Goal: Contribute content: Contribute content

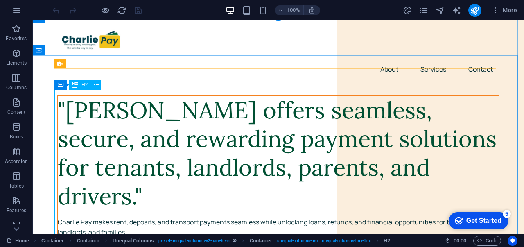
scroll to position [20, 0]
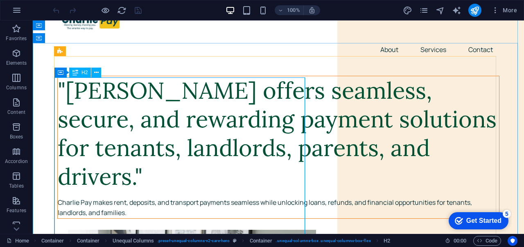
click at [62, 86] on div ""[PERSON_NAME] offers seamless, secure, and rewarding payment solutions for ten…" at bounding box center [279, 133] width 442 height 115
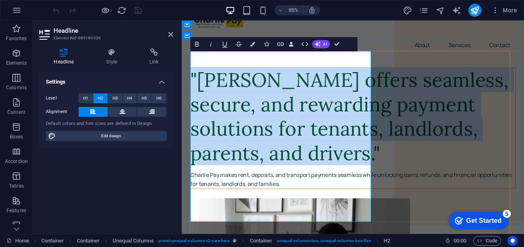
click at [204, 76] on h2 ""[PERSON_NAME] offers seamless, secure, and rewarding payment solutions for ten…" at bounding box center [383, 133] width 383 height 115
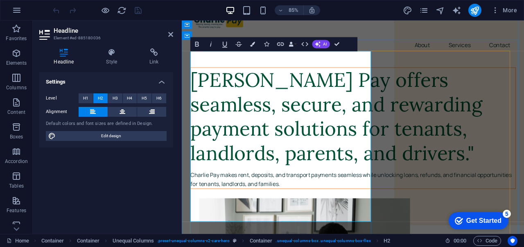
click at [315, 191] on h2 "[PERSON_NAME] Pay offers seamless, secure, and rewarding payment solutions for …" at bounding box center [383, 133] width 383 height 115
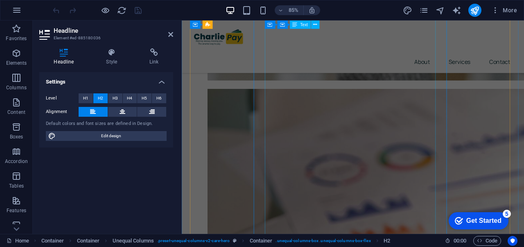
scroll to position [860, 0]
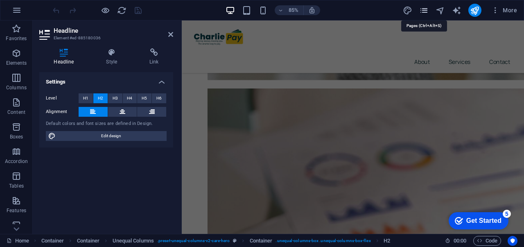
click at [428, 10] on icon "pages" at bounding box center [424, 10] width 9 height 9
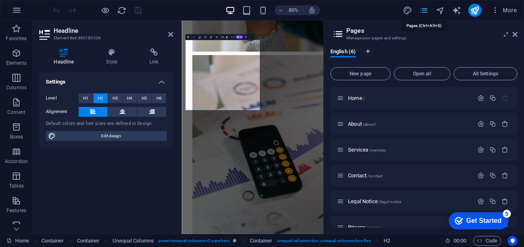
scroll to position [0, 0]
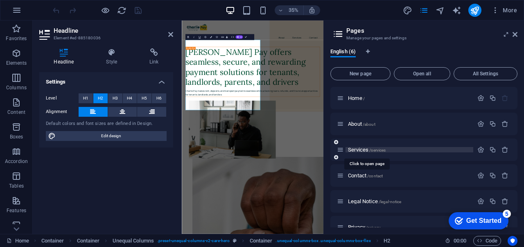
click at [354, 151] on span "Services /services" at bounding box center [367, 150] width 38 height 6
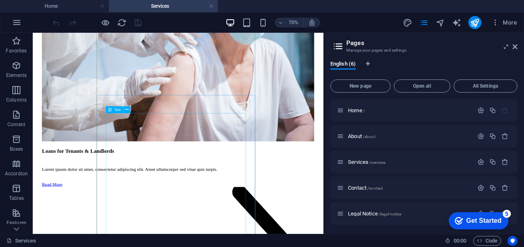
scroll to position [1838, 0]
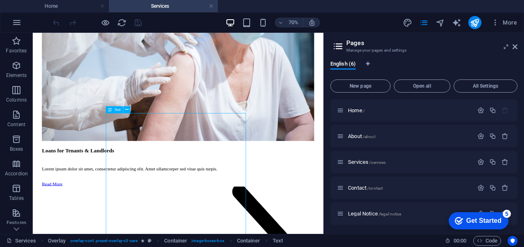
drag, startPoint x: 296, startPoint y: 233, endPoint x: 237, endPoint y: 216, distance: 61.2
drag, startPoint x: 261, startPoint y: 227, endPoint x: 64, endPoint y: 421, distance: 277.0
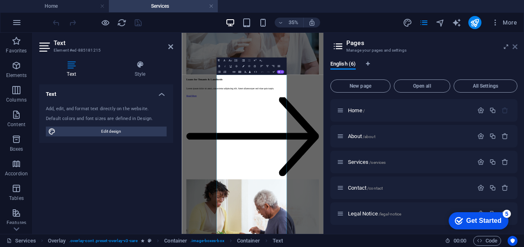
click at [516, 48] on icon at bounding box center [515, 46] width 5 height 7
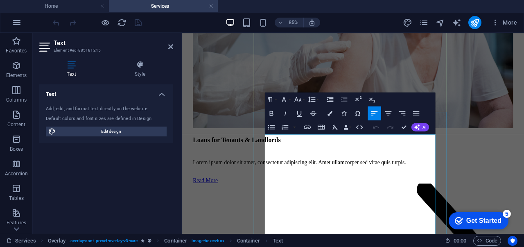
drag, startPoint x: 441, startPoint y: 233, endPoint x: 341, endPoint y: 211, distance: 102.4
drag, startPoint x: 427, startPoint y: 217, endPoint x: 417, endPoint y: 185, distance: 33.4
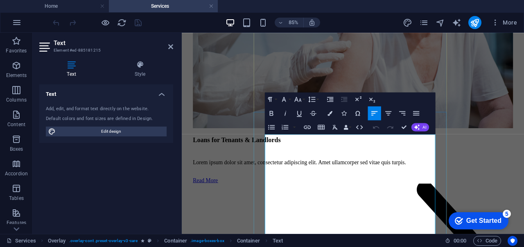
copy p "Whether you’re a tenant looking for convenience and flexibility, or a landlord …"
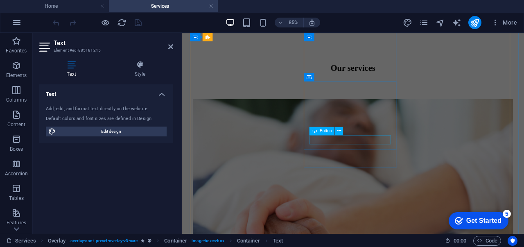
scroll to position [426, 0]
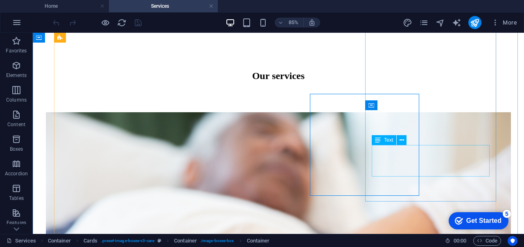
scroll to position [442, 0]
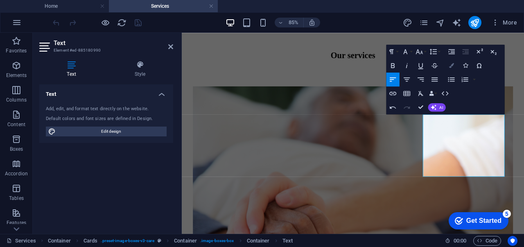
click at [450, 69] on button "Colors" at bounding box center [451, 66] width 13 height 14
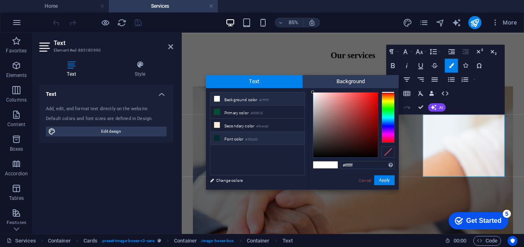
click at [244, 133] on li "Font color #002a32" at bounding box center [258, 138] width 94 height 13
type input "#002a32"
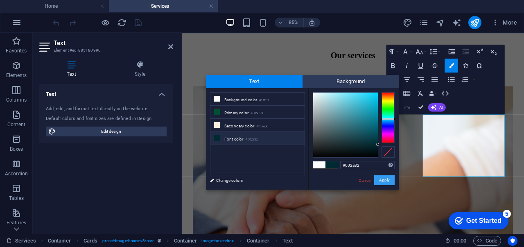
click at [392, 180] on button "Apply" at bounding box center [384, 180] width 20 height 10
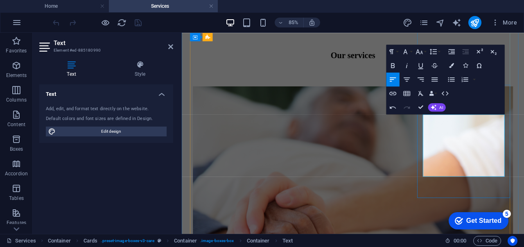
click at [436, 104] on icon "button" at bounding box center [434, 107] width 6 height 6
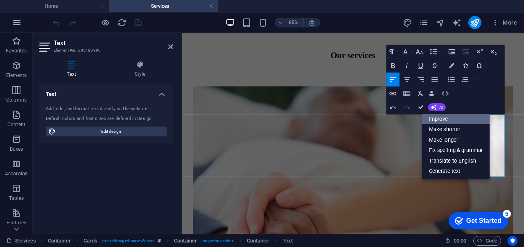
click at [442, 122] on link "Improve" at bounding box center [456, 118] width 68 height 11
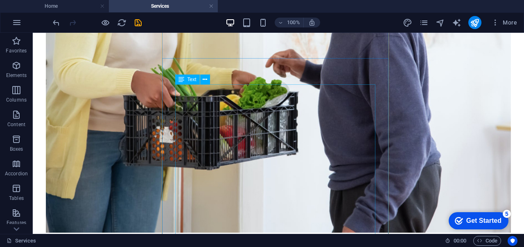
scroll to position [2762, 0]
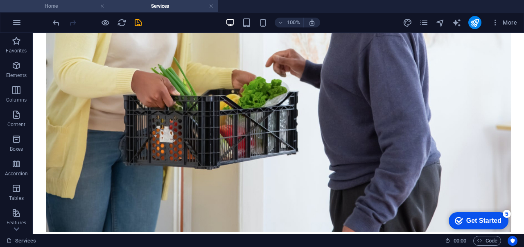
click at [75, 5] on h4 "Home" at bounding box center [54, 6] width 109 height 9
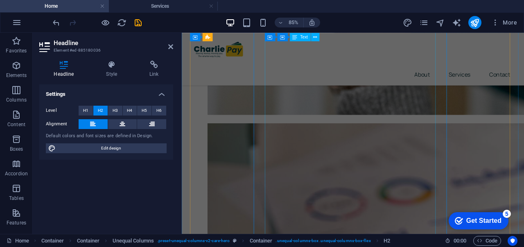
scroll to position [832, 0]
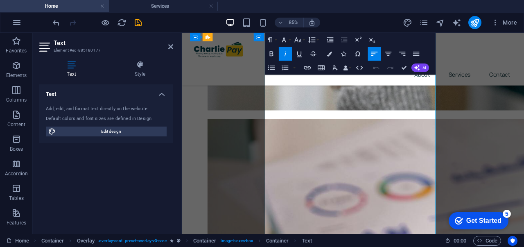
scroll to position [842, 0]
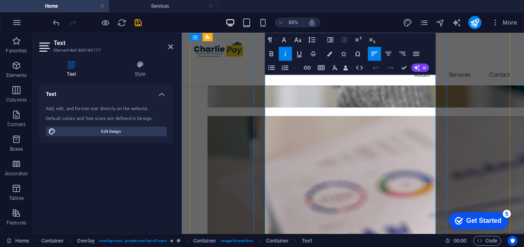
drag, startPoint x: 307, startPoint y: 189, endPoint x: 282, endPoint y: 123, distance: 70.4
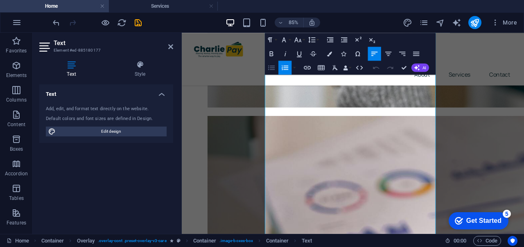
click at [272, 66] on icon "button" at bounding box center [271, 67] width 7 height 5
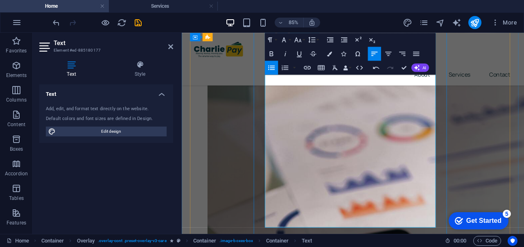
scroll to position [908, 0]
drag, startPoint x: 410, startPoint y: 224, endPoint x: 288, endPoint y: 157, distance: 139.5
click at [270, 68] on icon "button" at bounding box center [271, 67] width 7 height 5
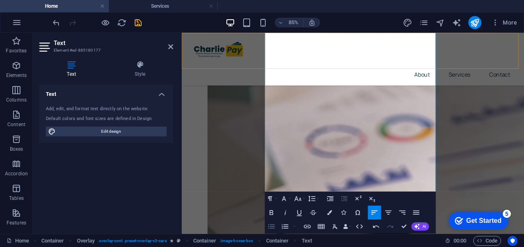
click at [286, 74] on div "About Services Contact" at bounding box center [383, 64] width 403 height 62
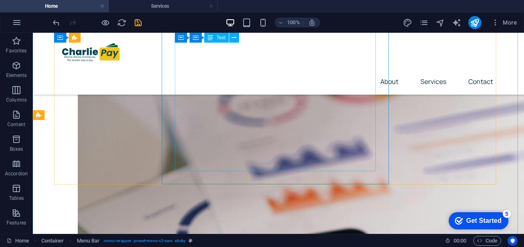
scroll to position [936, 0]
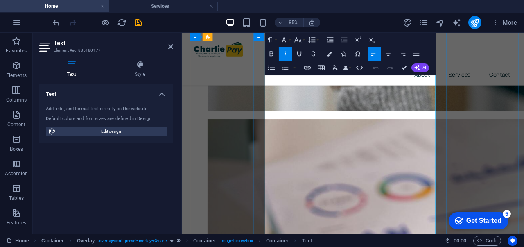
scroll to position [844, 0]
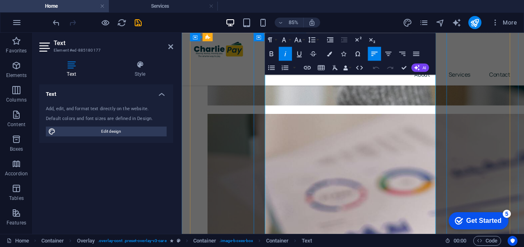
drag, startPoint x: 400, startPoint y: 243, endPoint x: 275, endPoint y: 212, distance: 128.9
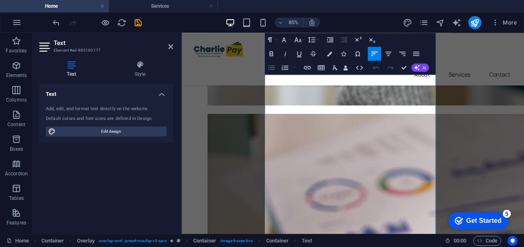
click at [273, 68] on icon "button" at bounding box center [272, 68] width 8 height 8
click at [286, 69] on icon "button" at bounding box center [285, 67] width 7 height 5
drag, startPoint x: 308, startPoint y: 152, endPoint x: 281, endPoint y: 115, distance: 46.3
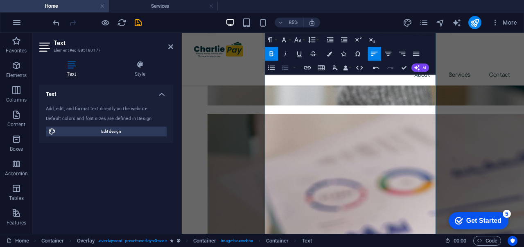
click at [285, 69] on icon "button" at bounding box center [285, 67] width 7 height 5
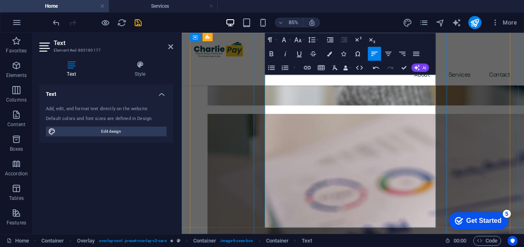
scroll to position [863, 0]
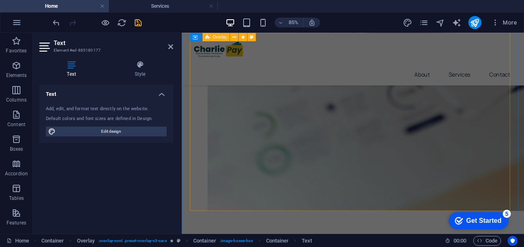
scroll to position [1335, 0]
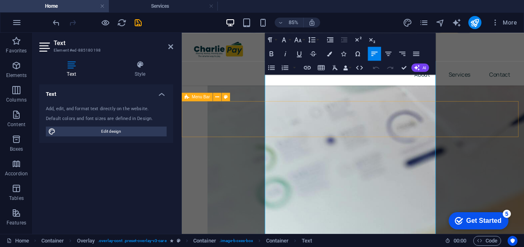
scroll to position [1265, 0]
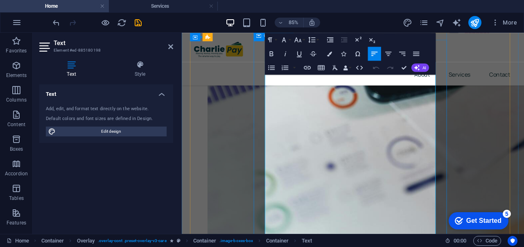
drag, startPoint x: 415, startPoint y: 118, endPoint x: 278, endPoint y: 147, distance: 140.7
click at [275, 68] on icon "button" at bounding box center [271, 67] width 7 height 5
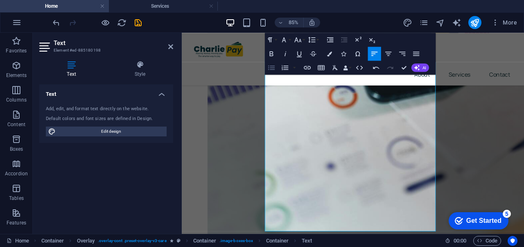
click at [275, 68] on icon "button" at bounding box center [271, 67] width 7 height 5
click at [285, 68] on icon "button" at bounding box center [285, 67] width 7 height 5
drag, startPoint x: 326, startPoint y: 134, endPoint x: 272, endPoint y: 138, distance: 54.2
click at [297, 39] on icon "button" at bounding box center [298, 40] width 8 height 8
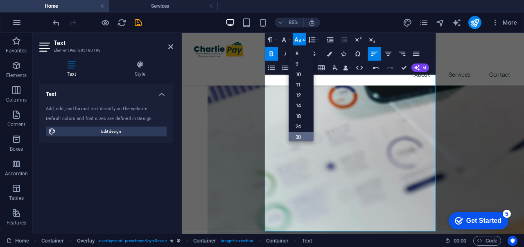
click at [300, 138] on link "30" at bounding box center [301, 137] width 25 height 10
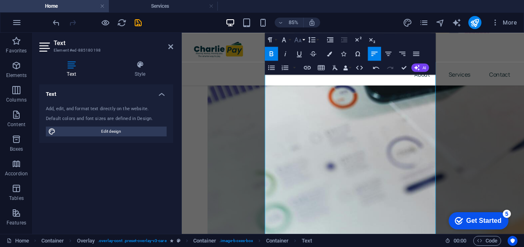
click at [299, 38] on icon "button" at bounding box center [298, 40] width 8 height 8
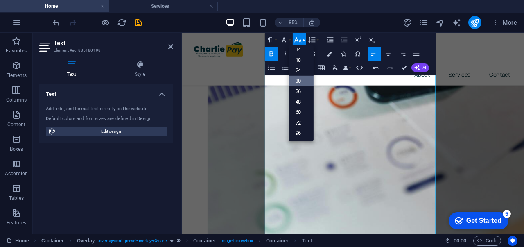
scroll to position [66, 0]
click at [302, 72] on link "24" at bounding box center [301, 71] width 25 height 11
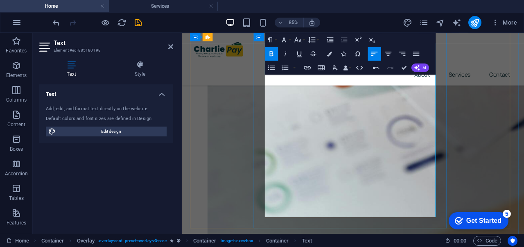
scroll to position [1293, 0]
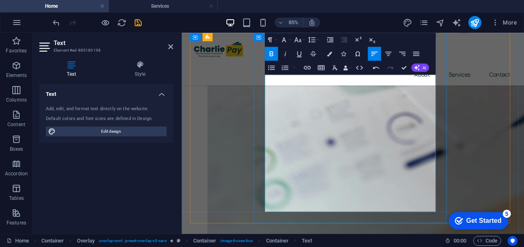
drag, startPoint x: 384, startPoint y: 227, endPoint x: 286, endPoint y: 179, distance: 109.2
click at [282, 67] on icon "button" at bounding box center [285, 67] width 7 height 5
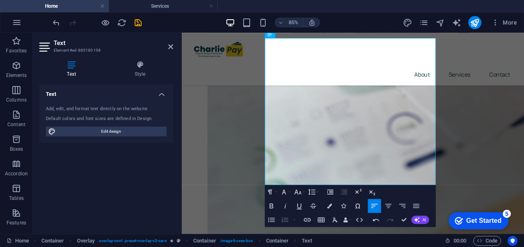
click at [286, 220] on icon "button" at bounding box center [285, 219] width 7 height 5
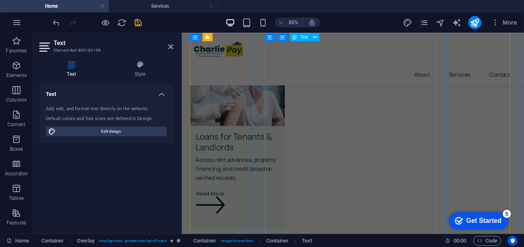
scroll to position [2030, 0]
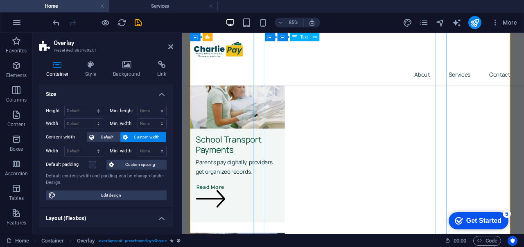
scroll to position [1822, 0]
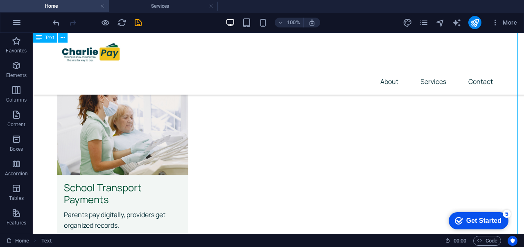
drag, startPoint x: 102, startPoint y: 110, endPoint x: 135, endPoint y: 143, distance: 46.4
click at [135, 143] on div "Drag here to replace the existing content. Press “Ctrl” if you want to create a…" at bounding box center [279, 133] width 492 height 201
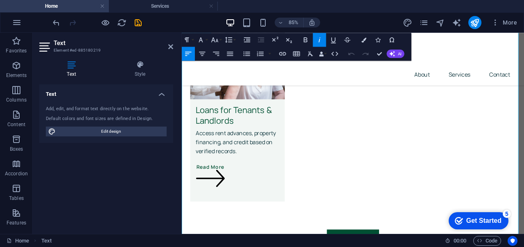
scroll to position [2062, 0]
drag, startPoint x: 356, startPoint y: 195, endPoint x: 194, endPoint y: 129, distance: 175.5
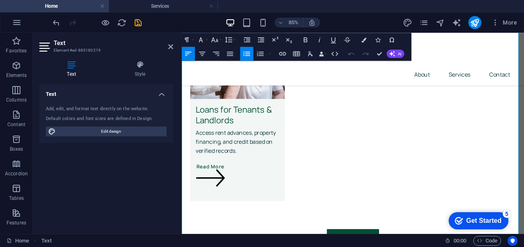
click at [243, 48] on button "Unordered List" at bounding box center [247, 54] width 13 height 14
click at [263, 55] on icon "button" at bounding box center [260, 54] width 8 height 8
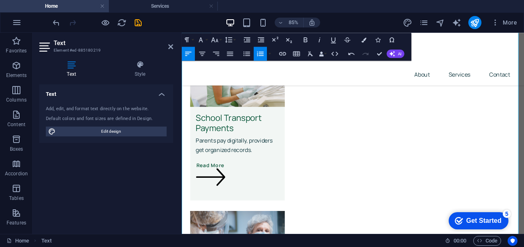
scroll to position [1845, 0]
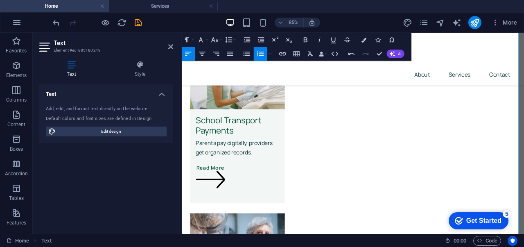
drag, startPoint x: 371, startPoint y: 173, endPoint x: 186, endPoint y: 127, distance: 190.2
click at [247, 50] on icon "button" at bounding box center [247, 54] width 8 height 8
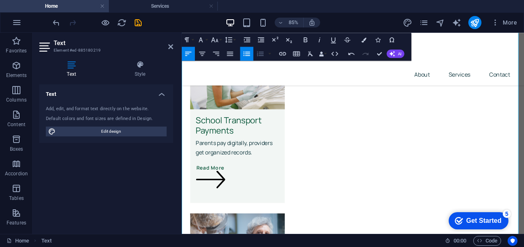
click at [261, 53] on icon "button" at bounding box center [260, 54] width 8 height 8
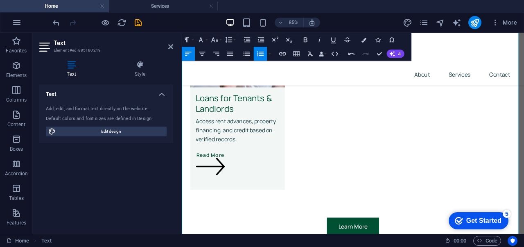
scroll to position [2035, 0]
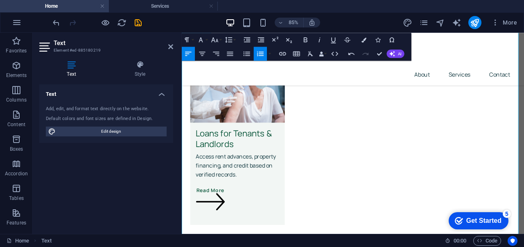
drag, startPoint x: 353, startPoint y: 138, endPoint x: 185, endPoint y: 252, distance: 202.8
click at [247, 51] on icon "button" at bounding box center [247, 54] width 8 height 8
click at [249, 51] on icon "button" at bounding box center [247, 54] width 8 height 8
click at [263, 51] on icon "button" at bounding box center [260, 54] width 8 height 8
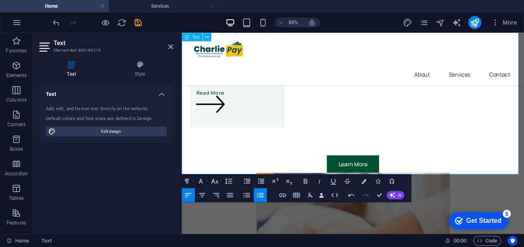
scroll to position [2150, 0]
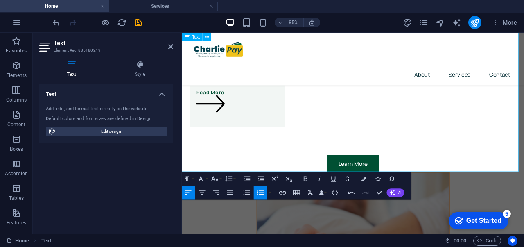
drag, startPoint x: 337, startPoint y: 120, endPoint x: 182, endPoint y: 124, distance: 155.3
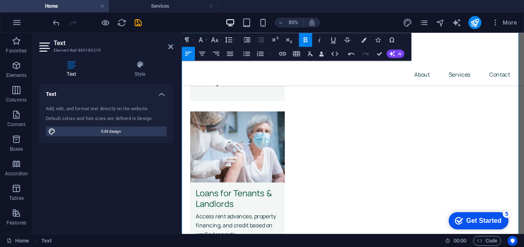
scroll to position [1962, 0]
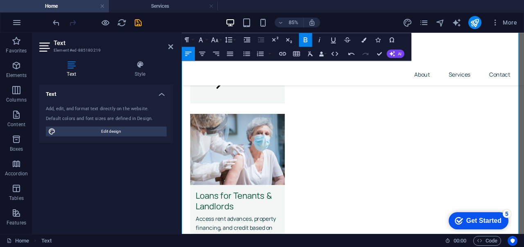
drag, startPoint x: 296, startPoint y: 116, endPoint x: 179, endPoint y: 112, distance: 117.6
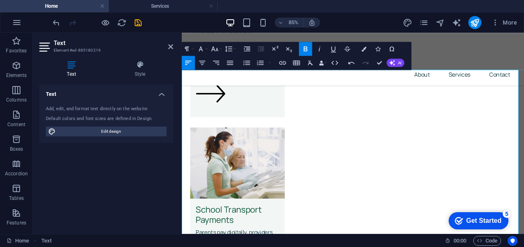
scroll to position [1739, 0]
drag, startPoint x: 283, startPoint y: 163, endPoint x: 180, endPoint y: 156, distance: 102.7
click at [218, 50] on icon "button" at bounding box center [215, 49] width 8 height 8
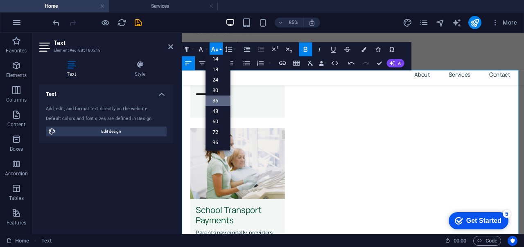
scroll to position [66, 0]
click at [218, 84] on link "24" at bounding box center [218, 80] width 25 height 11
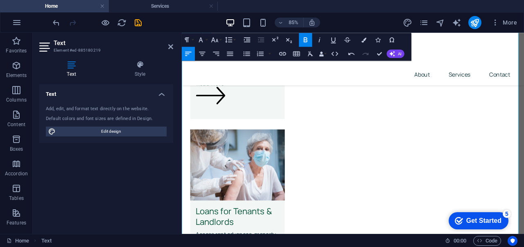
scroll to position [1928, 0]
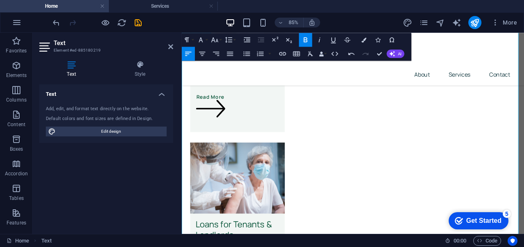
click at [212, 38] on icon "button" at bounding box center [215, 40] width 8 height 8
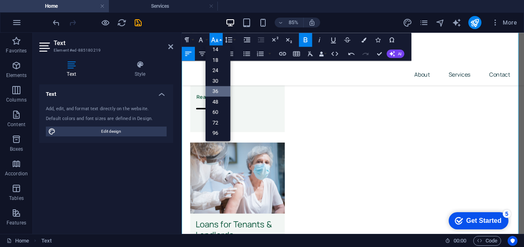
scroll to position [66, 0]
click at [217, 72] on link "24" at bounding box center [218, 71] width 25 height 11
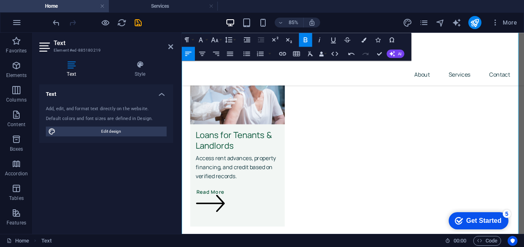
scroll to position [2033, 0]
click at [215, 41] on icon "button" at bounding box center [214, 39] width 7 height 5
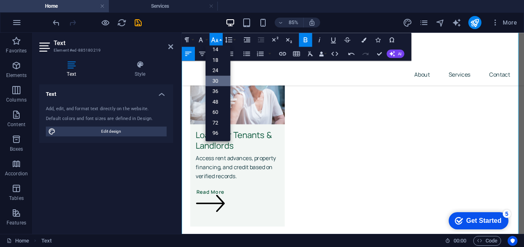
scroll to position [66, 0]
click at [218, 67] on link "24" at bounding box center [218, 71] width 25 height 11
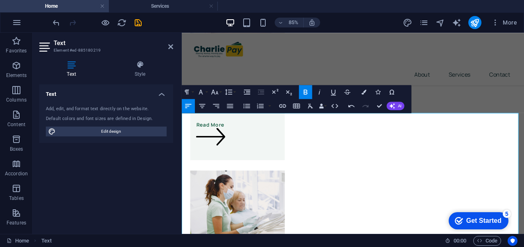
scroll to position [1688, 0]
click at [215, 90] on icon "button" at bounding box center [215, 92] width 8 height 8
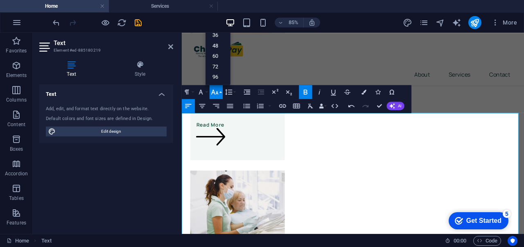
scroll to position [66, 0]
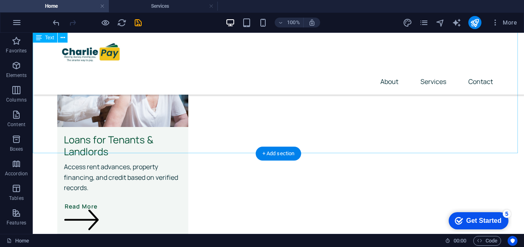
scroll to position [2226, 0]
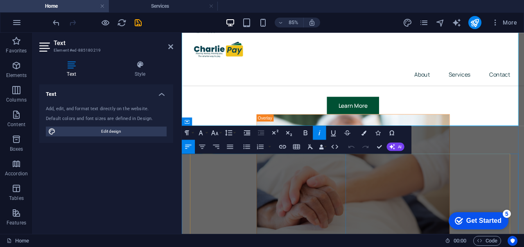
scroll to position [2204, 0]
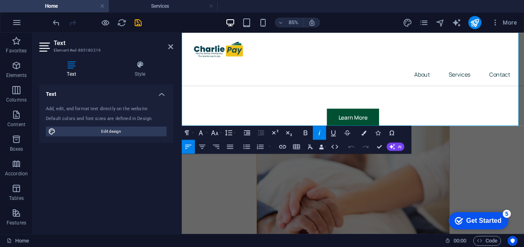
drag, startPoint x: 435, startPoint y: 138, endPoint x: 174, endPoint y: 126, distance: 261.3
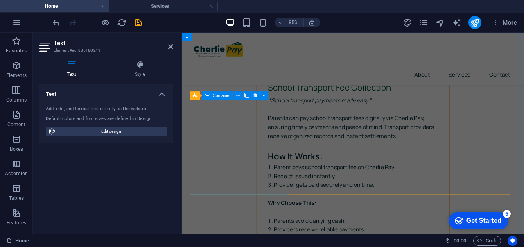
scroll to position [2907, 0]
click at [240, 96] on icon at bounding box center [238, 95] width 4 height 7
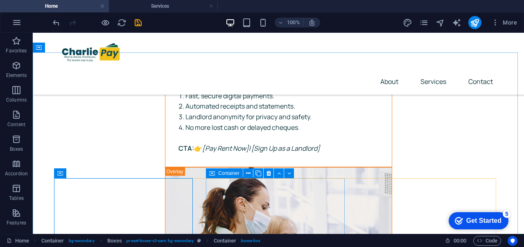
scroll to position [2827, 0]
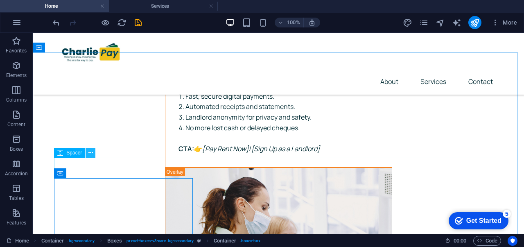
click at [88, 152] on icon at bounding box center [90, 153] width 5 height 9
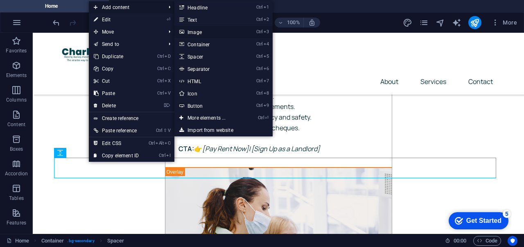
click at [196, 29] on link "Ctrl 3 Image" at bounding box center [209, 32] width 68 height 12
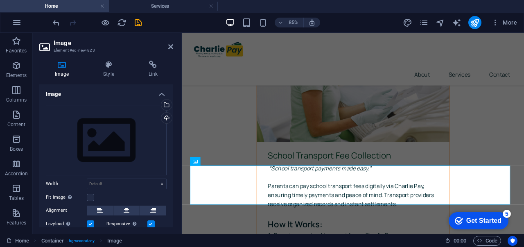
scroll to position [2830, 0]
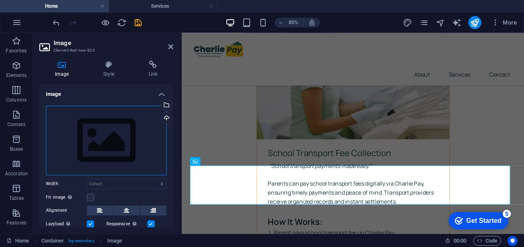
click at [116, 122] on div "Drag files here, click to choose files or select files from Files or our free s…" at bounding box center [106, 141] width 121 height 70
click at [116, 122] on body "charliepay Home Services Favorites Elements Columns Content Boxes Accordion Tab…" at bounding box center [262, 123] width 524 height 247
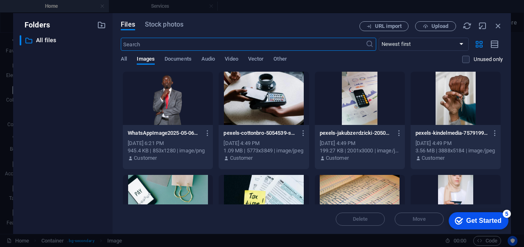
scroll to position [2830, 0]
click at [443, 29] on button "Upload" at bounding box center [435, 26] width 41 height 10
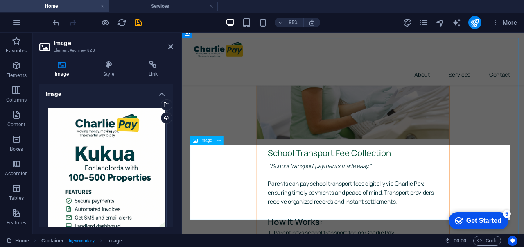
scroll to position [2950, 0]
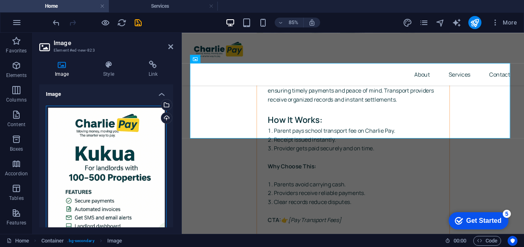
click at [93, 181] on div "Drag files here, click to choose files or select files from Files or our free s…" at bounding box center [106, 195] width 121 height 179
click at [93, 181] on body "charliepay Home Services Favorites Elements Columns Content Boxes Accordion Tab…" at bounding box center [262, 123] width 524 height 247
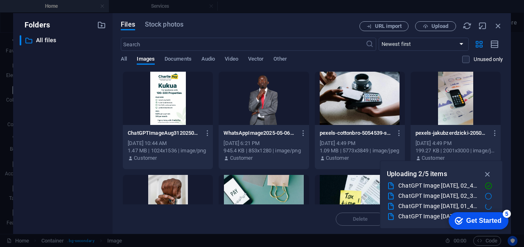
click at [93, 181] on div "​ All files All files" at bounding box center [63, 131] width 86 height 192
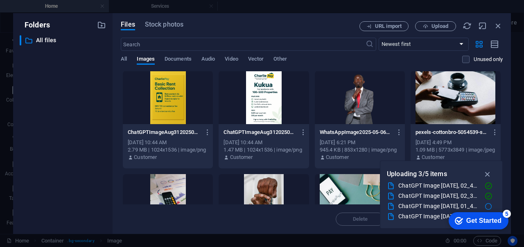
scroll to position [0, 0]
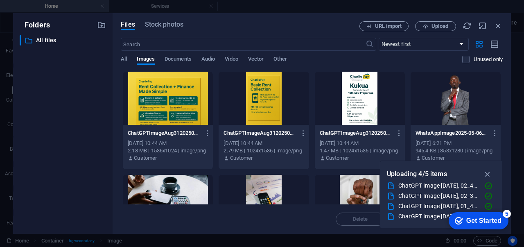
click at [170, 100] on div at bounding box center [168, 98] width 90 height 53
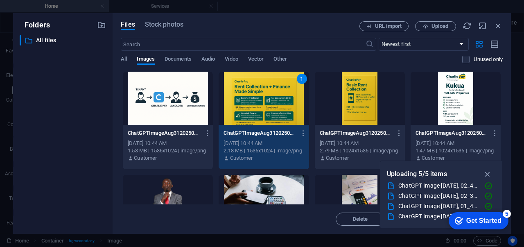
click at [195, 109] on div at bounding box center [168, 98] width 90 height 53
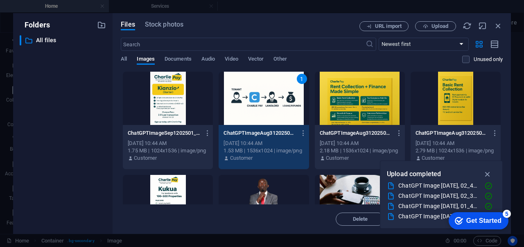
click at [256, 115] on div "1" at bounding box center [264, 98] width 90 height 53
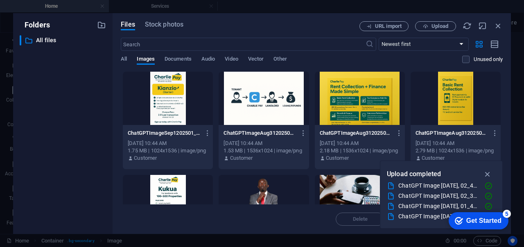
click at [262, 108] on div at bounding box center [264, 98] width 90 height 53
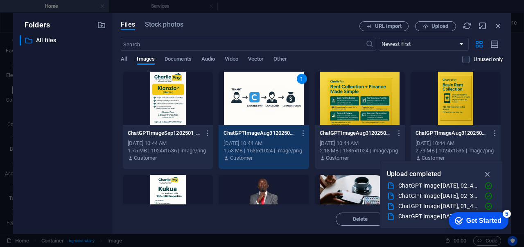
click at [262, 108] on div "1" at bounding box center [264, 98] width 90 height 53
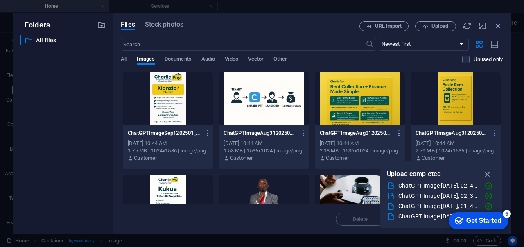
click at [262, 108] on div at bounding box center [264, 98] width 90 height 53
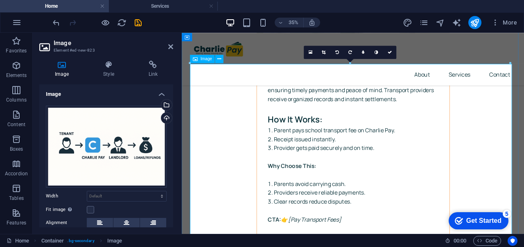
scroll to position [2950, 0]
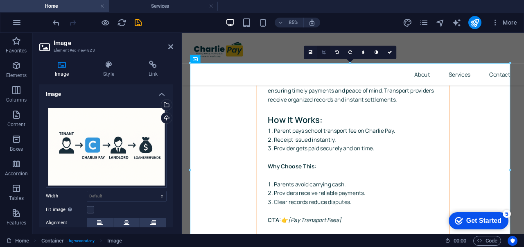
click at [325, 53] on icon at bounding box center [324, 52] width 4 height 4
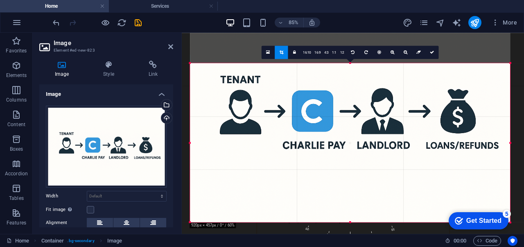
drag, startPoint x: 351, startPoint y: 64, endPoint x: 349, endPoint y: 128, distance: 64.4
click at [349, 128] on div "180 170 160 150 140 130 120 110 100 90 80 70 60 50 40 30 20 10 0 -10 -20 -30 -4…" at bounding box center [350, 142] width 320 height 159
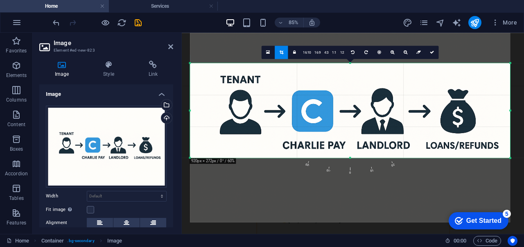
drag, startPoint x: 350, startPoint y: 222, endPoint x: 344, endPoint y: 146, distance: 75.6
click at [344, 146] on div "180 170 160 150 140 130 120 110 100 90 80 70 60 50 40 30 20 10 0 -10 -20 -30 -4…" at bounding box center [350, 110] width 320 height 95
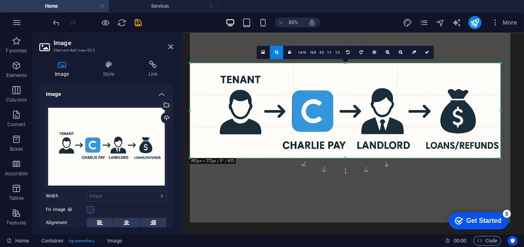
drag, startPoint x: 511, startPoint y: 109, endPoint x: 500, endPoint y: 111, distance: 11.7
click at [500, 111] on div at bounding box center [501, 110] width 2 height 95
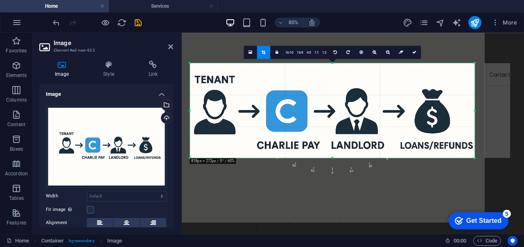
drag, startPoint x: 191, startPoint y: 110, endPoint x: 221, endPoint y: 111, distance: 30.3
click at [221, 111] on div "180 170 160 150 140 130 120 110 100 90 80 70 60 50 40 30 20 10 0 -10 -20 -30 -4…" at bounding box center [332, 110] width 285 height 95
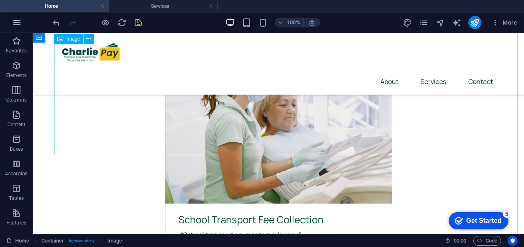
scroll to position [2961, 0]
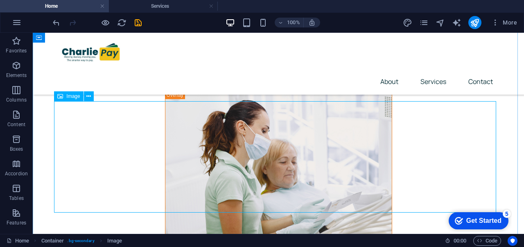
scroll to position [2903, 0]
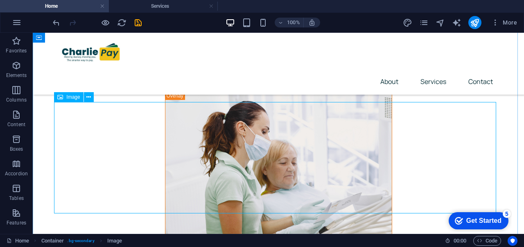
drag, startPoint x: 203, startPoint y: 123, endPoint x: 59, endPoint y: 140, distance: 145.6
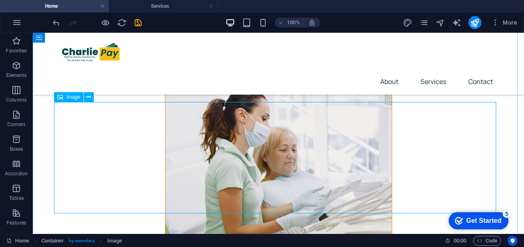
select select "px"
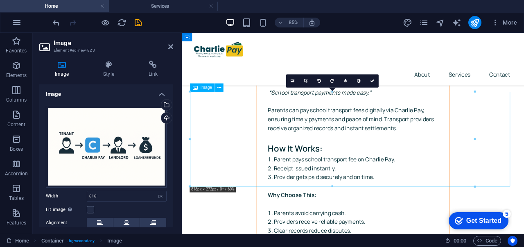
drag, startPoint x: 283, startPoint y: 150, endPoint x: 344, endPoint y: 150, distance: 60.6
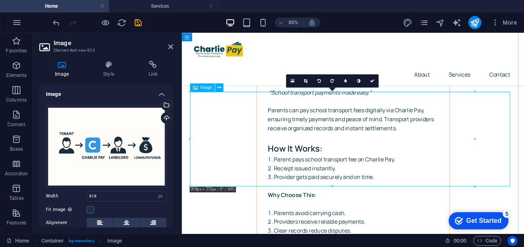
drag, startPoint x: 658, startPoint y: 172, endPoint x: 551, endPoint y: 157, distance: 107.9
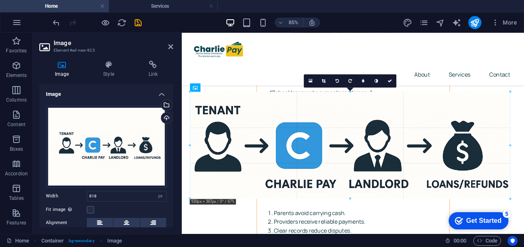
drag, startPoint x: 475, startPoint y: 139, endPoint x: 519, endPoint y: 138, distance: 43.9
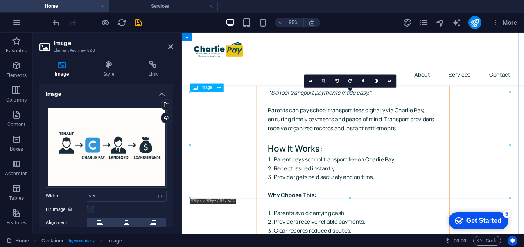
drag, startPoint x: 535, startPoint y: 230, endPoint x: 383, endPoint y: 201, distance: 154.7
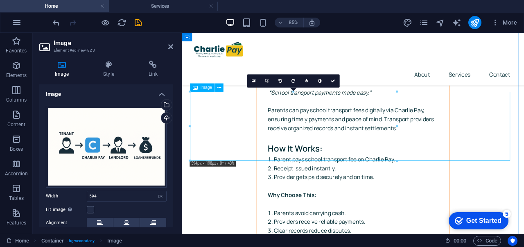
drag, startPoint x: 579, startPoint y: 158, endPoint x: 460, endPoint y: 138, distance: 120.5
click at [267, 81] on icon at bounding box center [267, 81] width 4 height 4
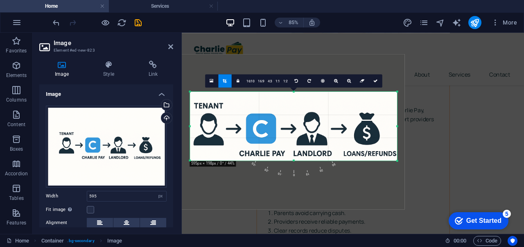
drag, startPoint x: 289, startPoint y: 134, endPoint x: 287, endPoint y: 129, distance: 5.1
click at [287, 129] on div at bounding box center [288, 131] width 233 height 155
click at [374, 81] on icon at bounding box center [376, 81] width 4 height 4
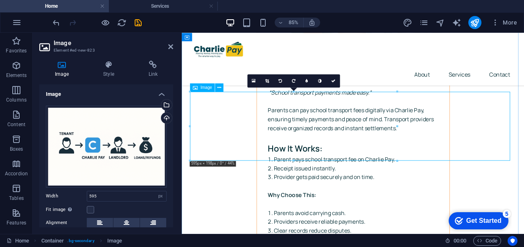
drag, startPoint x: 580, startPoint y: 158, endPoint x: 447, endPoint y: 143, distance: 134.0
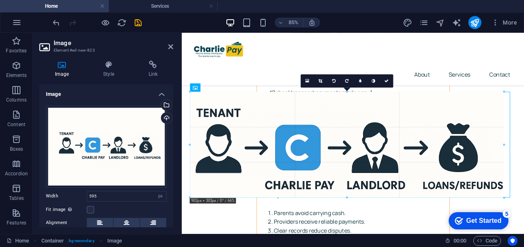
drag, startPoint x: 397, startPoint y: 125, endPoint x: 402, endPoint y: 161, distance: 35.6
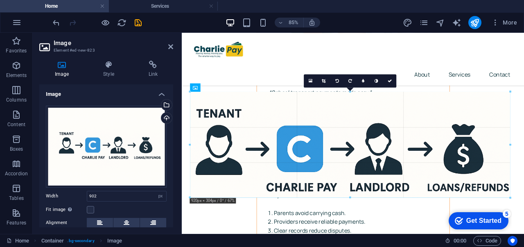
drag, startPoint x: 504, startPoint y: 144, endPoint x: 511, endPoint y: 141, distance: 7.7
type input "920"
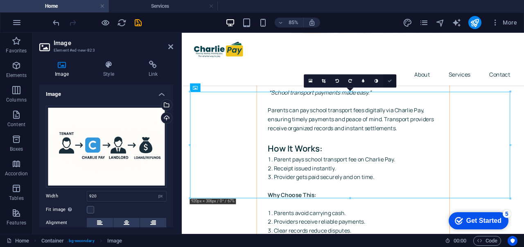
click at [390, 80] on icon at bounding box center [390, 81] width 4 height 4
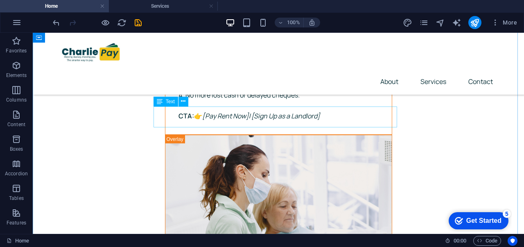
scroll to position [2860, 0]
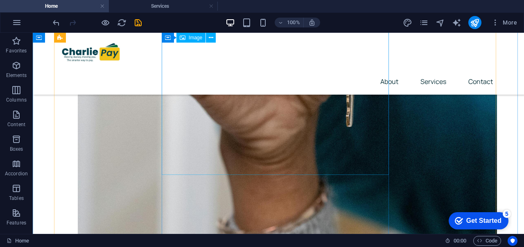
scroll to position [677, 0]
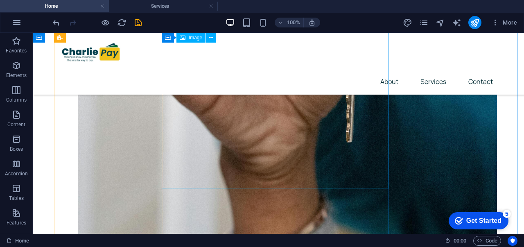
drag, startPoint x: 243, startPoint y: 129, endPoint x: 105, endPoint y: 145, distance: 139.1
select select "%"
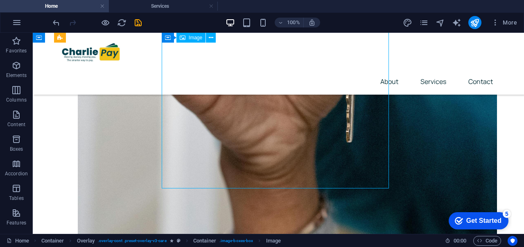
select select "%"
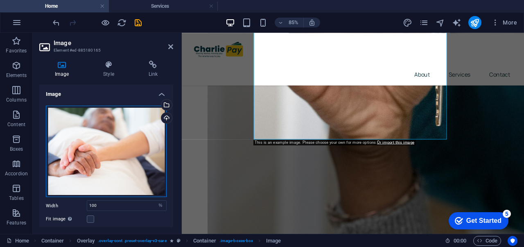
click at [116, 141] on div "Drag files here, click to choose files or select files from Files or our free s…" at bounding box center [106, 152] width 121 height 92
click at [116, 141] on body "charliepay Home Services Favorites Elements Columns Content Boxes Accordion Tab…" at bounding box center [262, 123] width 524 height 247
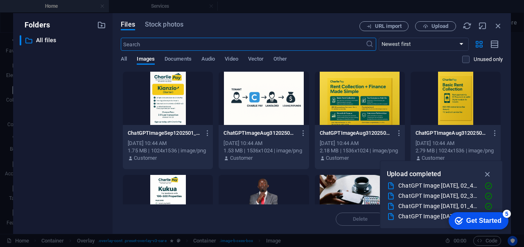
click at [454, 106] on div at bounding box center [456, 98] width 90 height 53
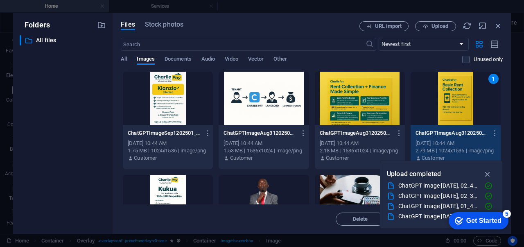
click at [454, 106] on div "1" at bounding box center [456, 98] width 90 height 53
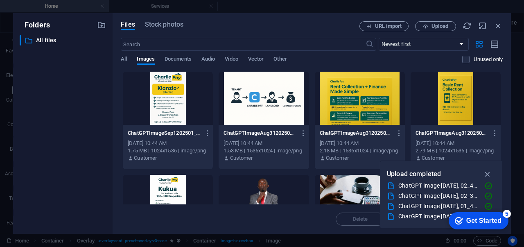
click at [454, 106] on div at bounding box center [456, 98] width 90 height 53
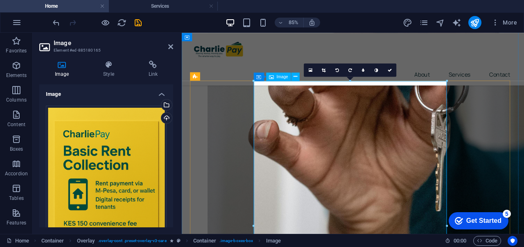
scroll to position [578, 0]
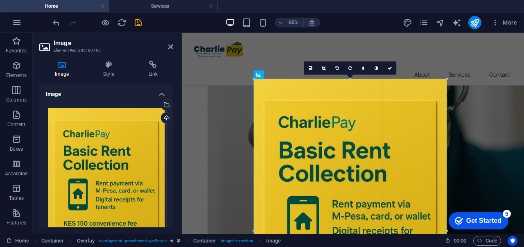
drag, startPoint x: 254, startPoint y: 78, endPoint x: 250, endPoint y: 82, distance: 5.8
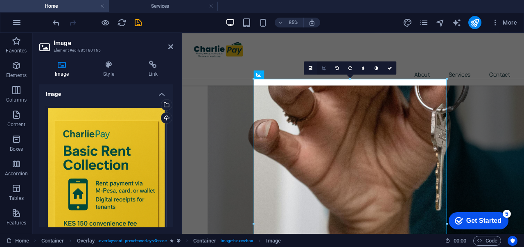
click at [323, 67] on icon at bounding box center [324, 68] width 4 height 4
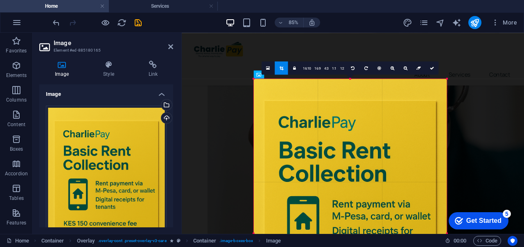
click at [255, 81] on div at bounding box center [254, 233] width 2 height 309
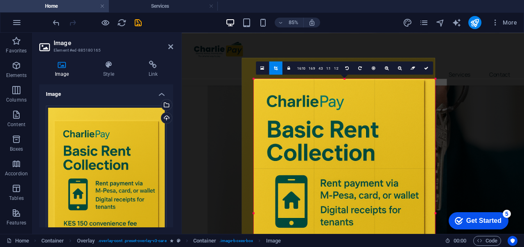
drag, startPoint x: 254, startPoint y: 79, endPoint x: 268, endPoint y: 104, distance: 28.3
click at [268, 104] on div "180 170 160 150 140 130 120 110 100 90 80 70 60 50 40 30 20 10 0 -10 -20 -30 -4…" at bounding box center [345, 213] width 182 height 269
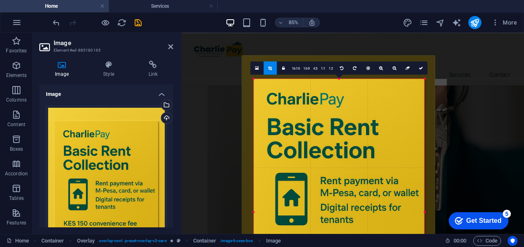
drag, startPoint x: 435, startPoint y: 80, endPoint x: 423, endPoint y: 83, distance: 12.6
click at [423, 83] on div "180 170 160 150 140 130 120 110 100 90 80 70 60 50 40 30 20 10 0 -10 -20 -30 -4…" at bounding box center [339, 212] width 171 height 267
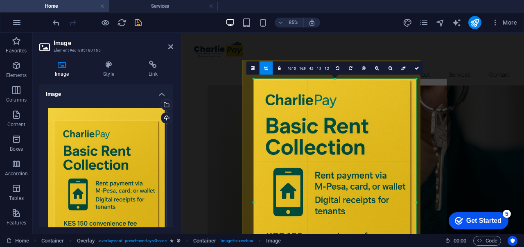
drag, startPoint x: 254, startPoint y: 79, endPoint x: 264, endPoint y: 101, distance: 24.2
click at [264, 101] on div "180 170 160 150 140 130 120 110 100 90 80 70 60 50 40 30 20 10 0 -10 -20 -30 -4…" at bounding box center [335, 202] width 163 height 247
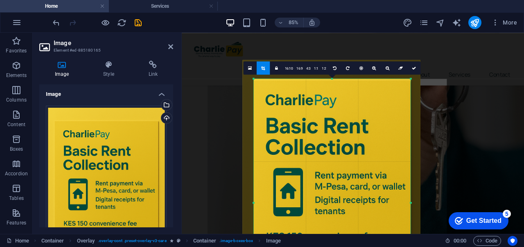
drag, startPoint x: 417, startPoint y: 204, endPoint x: 411, endPoint y: 203, distance: 6.8
click at [411, 203] on div at bounding box center [411, 203] width 2 height 248
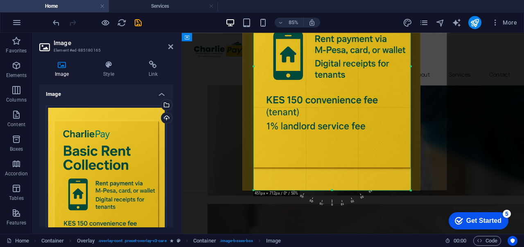
scroll to position [738, 0]
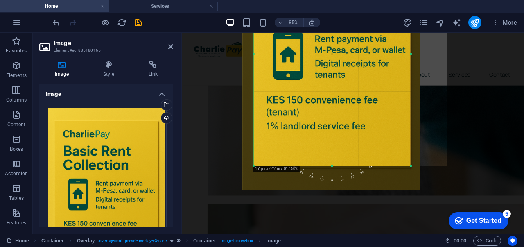
drag, startPoint x: 332, startPoint y: 191, endPoint x: 329, endPoint y: 162, distance: 28.9
click at [329, 162] on div "180 170 160 150 140 130 120 110 100 90 80 70 60 50 40 30 20 10 0 -10 -20 -30 -4…" at bounding box center [332, 54] width 157 height 224
click at [368, 107] on div at bounding box center [332, 56] width 178 height 267
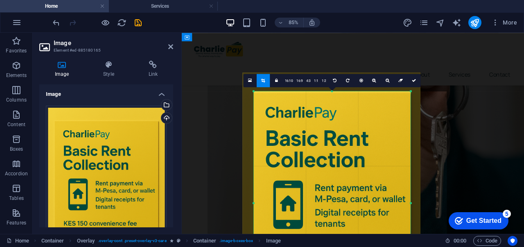
scroll to position [562, 0]
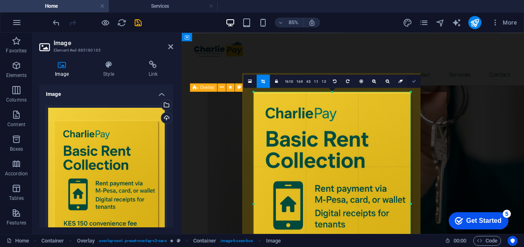
click at [415, 79] on icon at bounding box center [414, 81] width 4 height 4
type input "451"
select select "px"
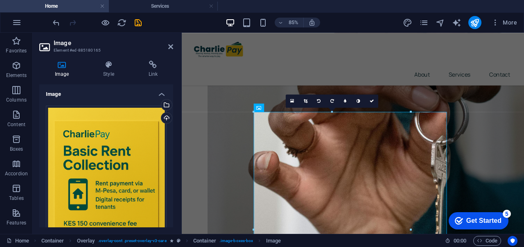
scroll to position [538, 0]
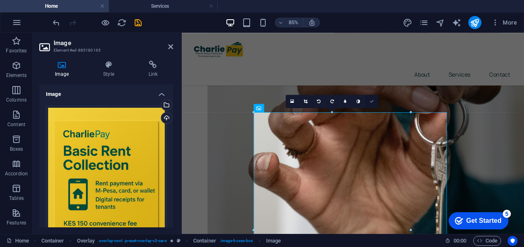
click at [372, 101] on icon at bounding box center [372, 101] width 4 height 4
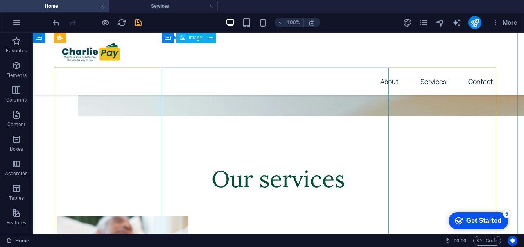
scroll to position [1594, 0]
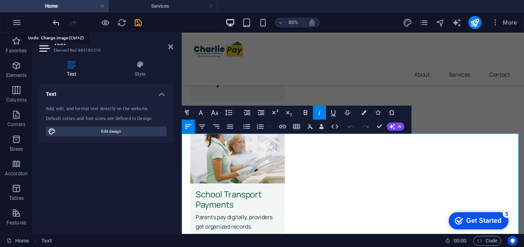
click at [52, 23] on icon "undo" at bounding box center [56, 22] width 9 height 9
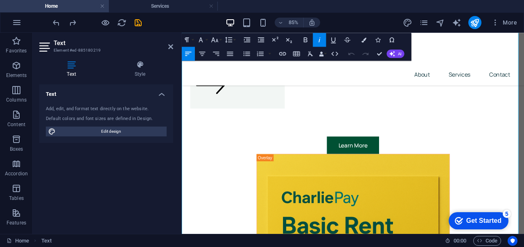
scroll to position [2171, 0]
click at [57, 20] on icon "undo" at bounding box center [56, 22] width 9 height 9
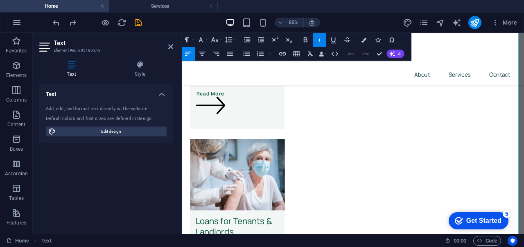
scroll to position [1933, 0]
click at [54, 19] on icon "undo" at bounding box center [56, 22] width 9 height 9
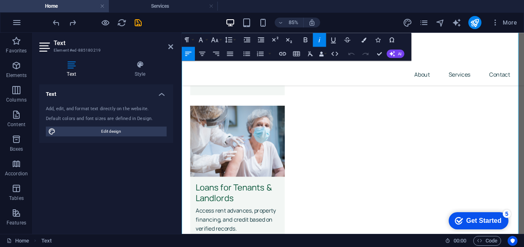
scroll to position [1986, 0]
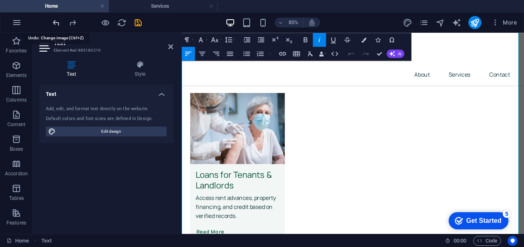
click at [55, 20] on icon "undo" at bounding box center [56, 22] width 9 height 9
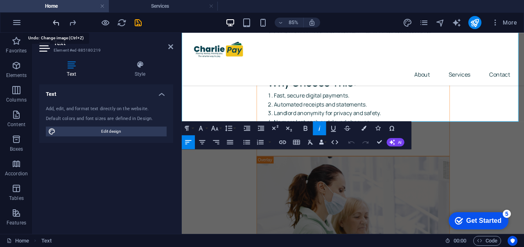
scroll to position [2929, 0]
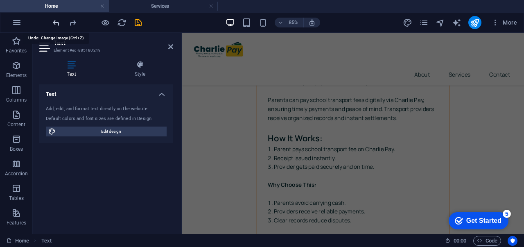
click at [55, 20] on icon "undo" at bounding box center [56, 22] width 9 height 9
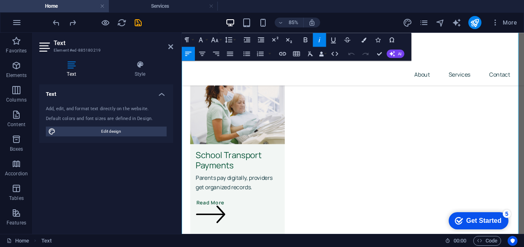
scroll to position [1812, 0]
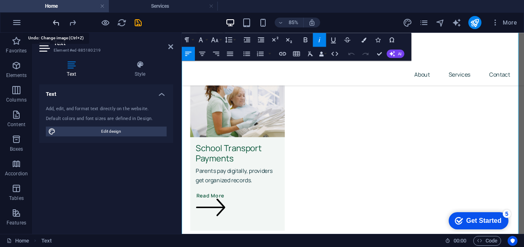
click at [57, 21] on icon "undo" at bounding box center [56, 22] width 9 height 9
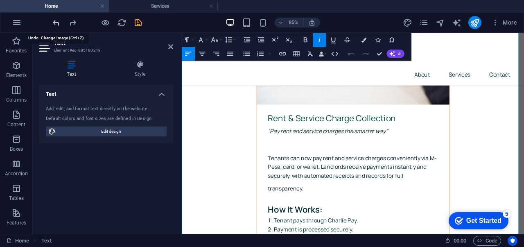
scroll to position [2908, 0]
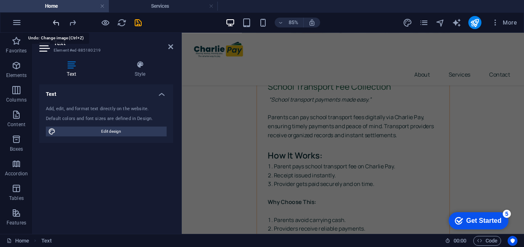
click at [57, 21] on icon "undo" at bounding box center [56, 22] width 9 height 9
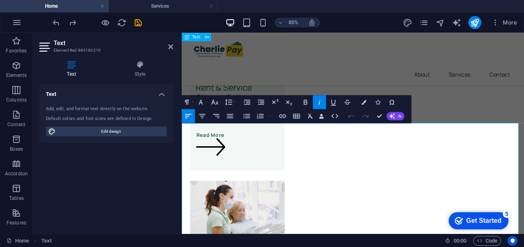
scroll to position [1661, 0]
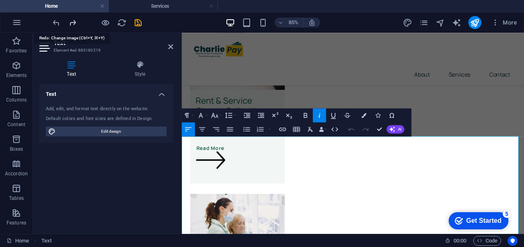
click at [71, 22] on icon "redo" at bounding box center [72, 22] width 9 height 9
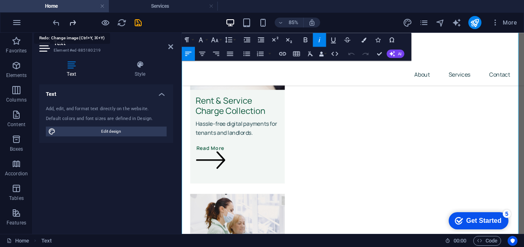
click at [71, 22] on icon "redo" at bounding box center [72, 22] width 9 height 9
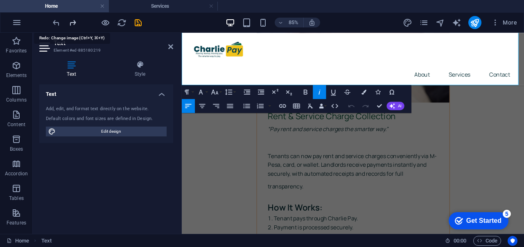
click at [71, 22] on icon "redo" at bounding box center [72, 22] width 9 height 9
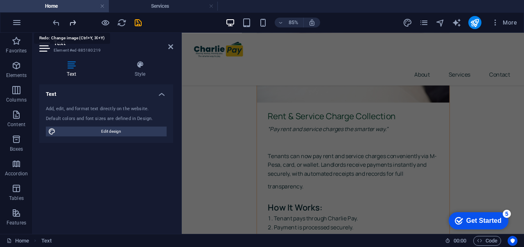
click at [71, 22] on icon "redo" at bounding box center [72, 22] width 9 height 9
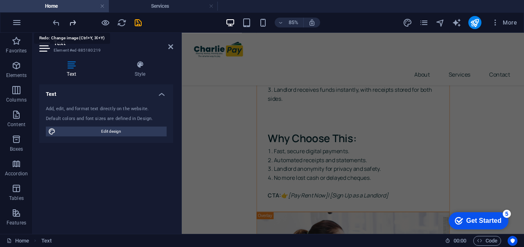
click at [71, 22] on icon "redo" at bounding box center [72, 22] width 9 height 9
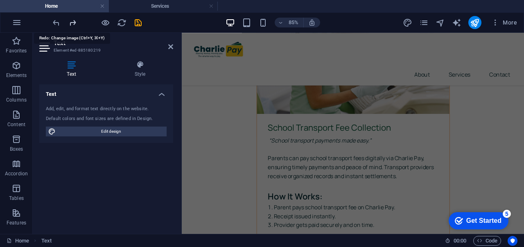
click at [71, 22] on icon "redo" at bounding box center [72, 22] width 9 height 9
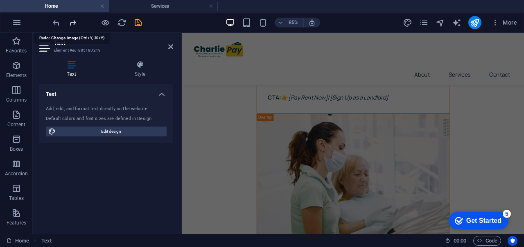
click at [71, 22] on icon "redo" at bounding box center [72, 22] width 9 height 9
click at [71, 22] on div at bounding box center [97, 22] width 92 height 13
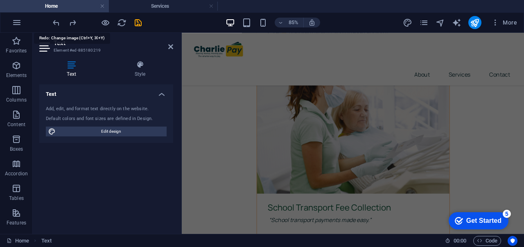
click at [71, 22] on div at bounding box center [97, 22] width 92 height 13
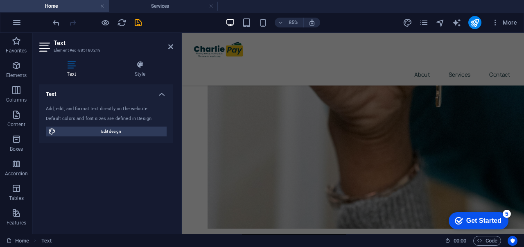
scroll to position [645, 0]
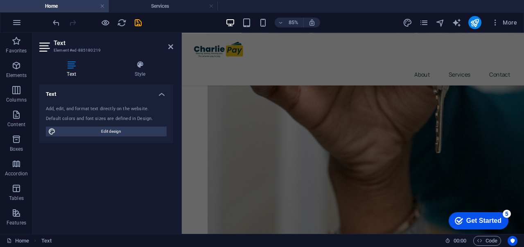
click at [71, 22] on div at bounding box center [97, 22] width 92 height 13
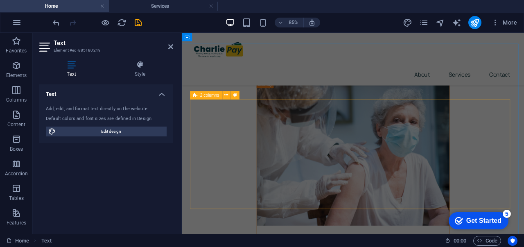
scroll to position [3224, 0]
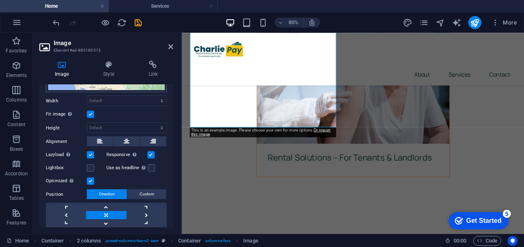
scroll to position [129, 0]
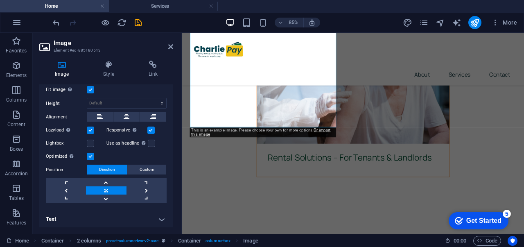
click at [168, 50] on header "Image Element #ed-885180513" at bounding box center [106, 43] width 134 height 21
click at [172, 48] on icon at bounding box center [170, 46] width 5 height 7
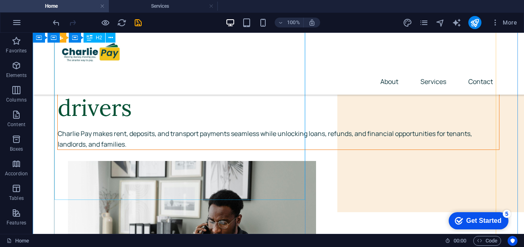
scroll to position [82, 0]
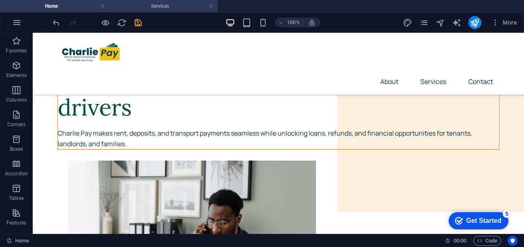
click at [157, 6] on h4 "Services" at bounding box center [163, 6] width 109 height 9
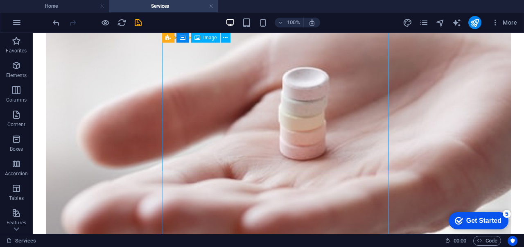
scroll to position [3422, 0]
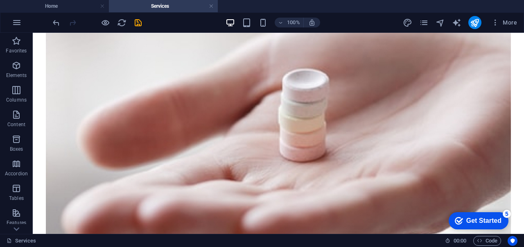
drag, startPoint x: 287, startPoint y: 132, endPoint x: 107, endPoint y: 157, distance: 182.0
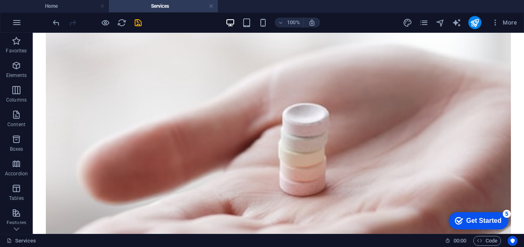
scroll to position [3389, 0]
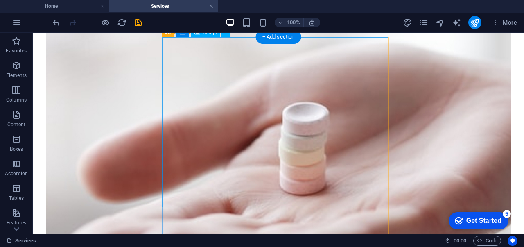
select select "%"
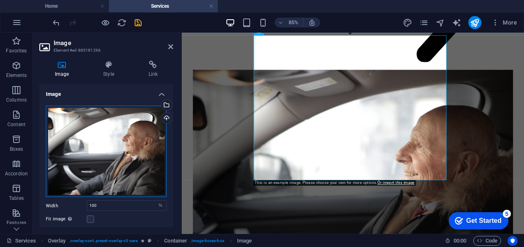
click at [74, 114] on div "Drag files here, click to choose files or select files from Files or our free s…" at bounding box center [106, 152] width 121 height 92
click at [74, 114] on body "charliepay Home Services Favorites Elements Columns Content Boxes Accordion Tab…" at bounding box center [262, 123] width 524 height 247
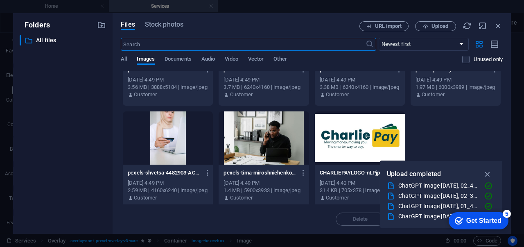
scroll to position [275, 0]
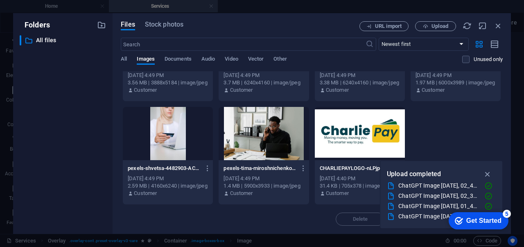
click at [259, 121] on div at bounding box center [264, 133] width 90 height 53
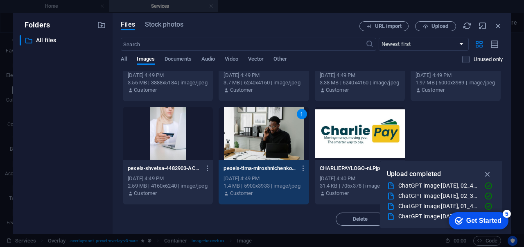
click at [259, 121] on div "1" at bounding box center [264, 133] width 90 height 53
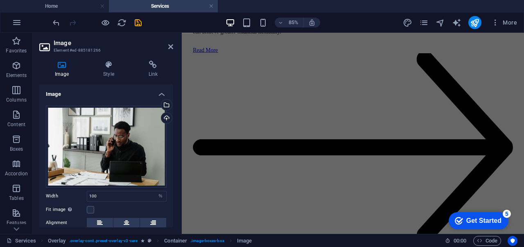
scroll to position [2579, 0]
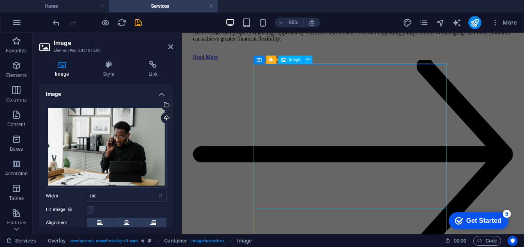
select select "%"
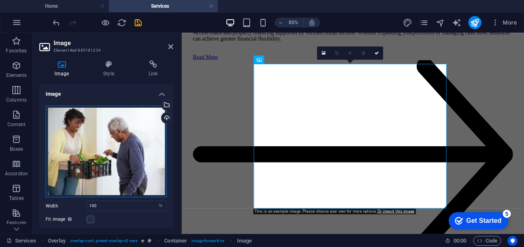
click at [88, 120] on div "Drag files here, click to choose files or select files from Files or our free s…" at bounding box center [106, 152] width 121 height 92
click at [88, 120] on body "charliepay Home Services Favorites Elements Columns Content Boxes Accordion Tab…" at bounding box center [262, 123] width 524 height 247
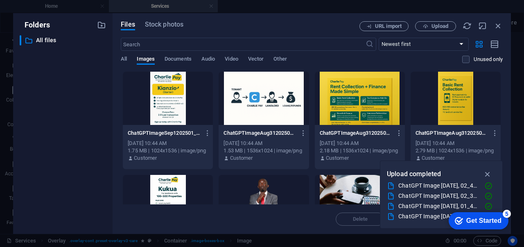
click at [88, 120] on div "​ All files All files" at bounding box center [63, 131] width 86 height 192
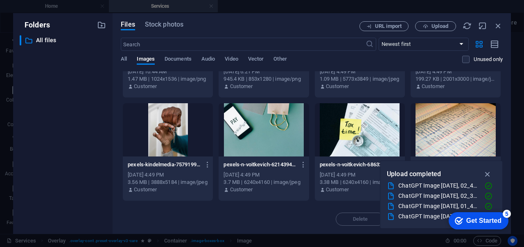
scroll to position [175, 0]
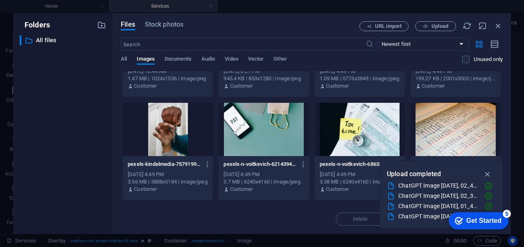
click at [161, 121] on div at bounding box center [168, 129] width 90 height 53
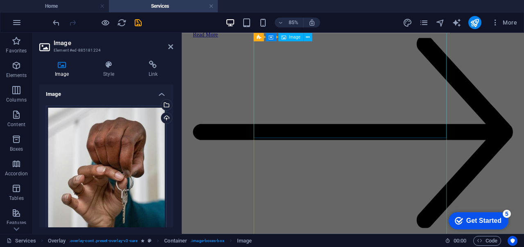
scroll to position [1430, 0]
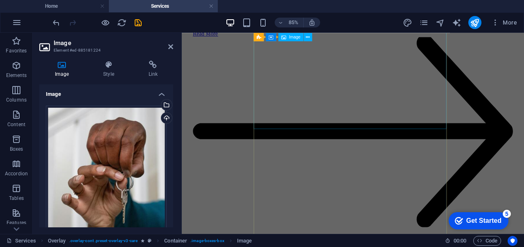
select select "%"
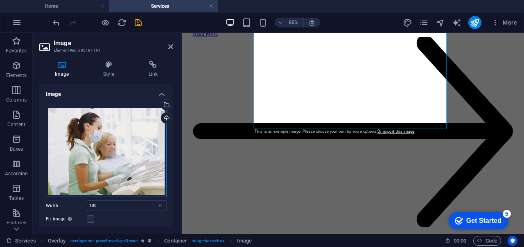
click at [84, 116] on div "Drag files here, click to choose files or select files from Files or our free s…" at bounding box center [106, 152] width 121 height 92
click at [84, 116] on body "charliepay Home Services Favorites Elements Columns Content Boxes Accordion Tab…" at bounding box center [262, 123] width 524 height 247
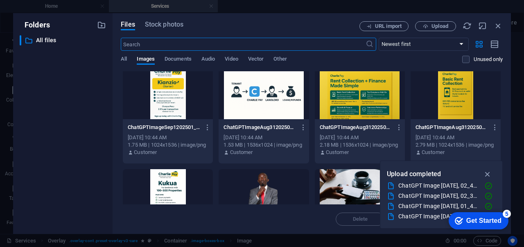
scroll to position [0, 0]
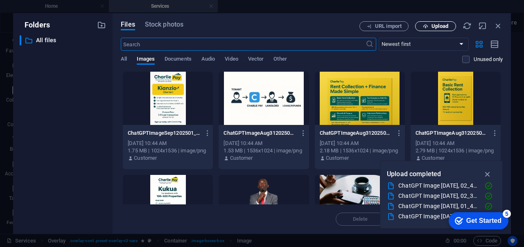
click at [425, 26] on icon "button" at bounding box center [425, 26] width 5 height 5
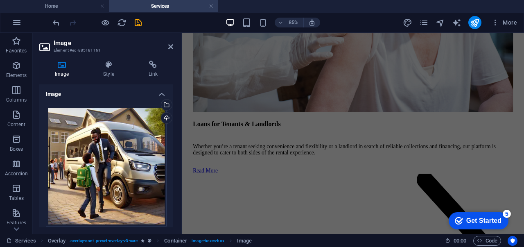
scroll to position [1858, 0]
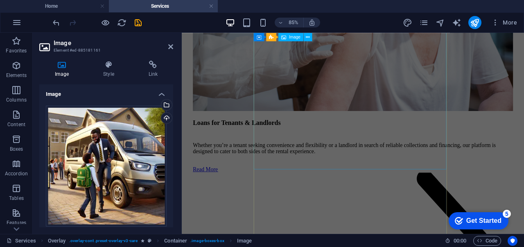
select select "%"
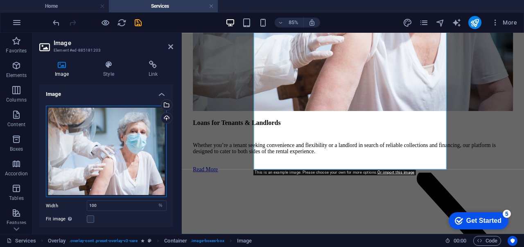
click at [93, 110] on div "Drag files here, click to choose files or select files from Files or our free s…" at bounding box center [106, 152] width 121 height 92
click at [93, 110] on body "charliepay Home Services Favorites Elements Columns Content Boxes Accordion Tab…" at bounding box center [262, 123] width 524 height 247
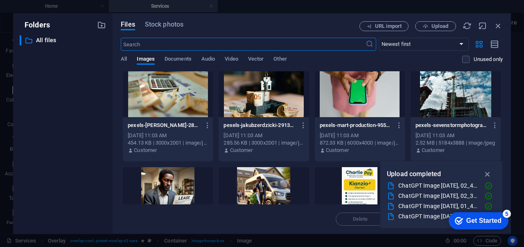
scroll to position [0, 0]
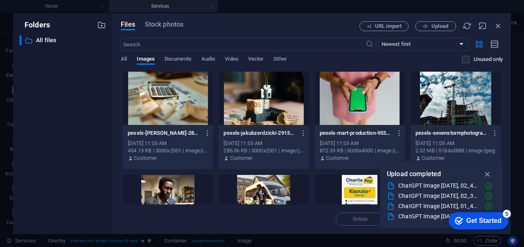
click at [279, 106] on div at bounding box center [264, 98] width 90 height 53
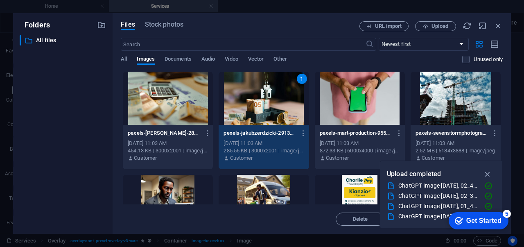
click at [164, 99] on div at bounding box center [168, 98] width 90 height 53
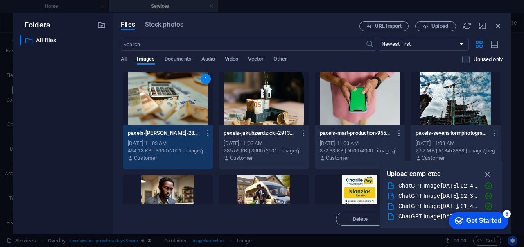
click at [164, 99] on div "1" at bounding box center [168, 98] width 90 height 53
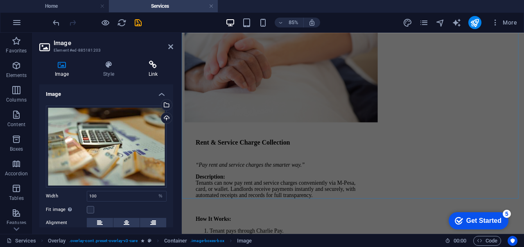
scroll to position [4152, 0]
click at [75, 5] on h4 "Home" at bounding box center [54, 6] width 109 height 9
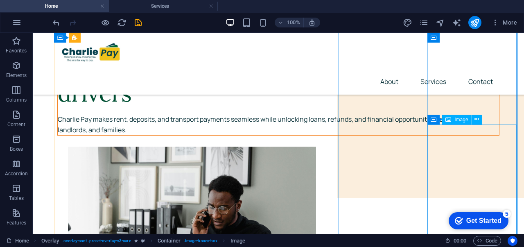
scroll to position [97, 0]
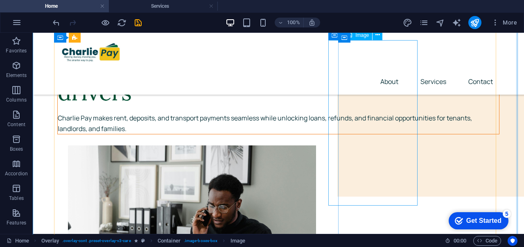
click at [377, 145] on figure at bounding box center [289, 228] width 442 height 166
drag, startPoint x: 377, startPoint y: 136, endPoint x: 262, endPoint y: 155, distance: 116.2
select select "px"
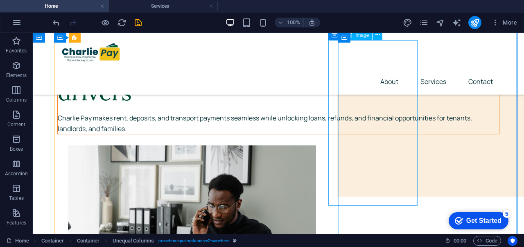
click at [378, 145] on figure at bounding box center [289, 228] width 442 height 166
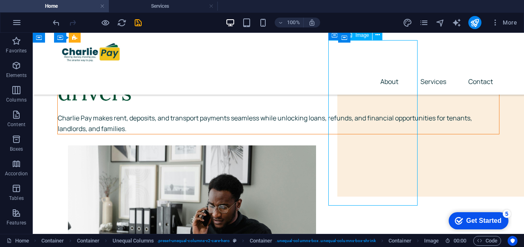
click at [378, 145] on figure at bounding box center [289, 228] width 442 height 166
select select "px"
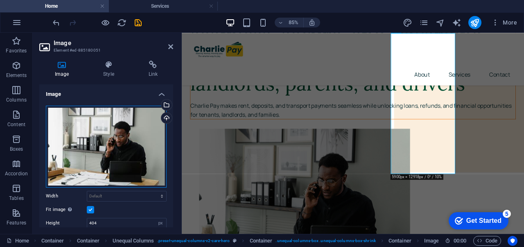
click at [133, 151] on div "Drag files here, click to choose files or select files from Files or our free s…" at bounding box center [106, 147] width 121 height 82
click at [133, 151] on body "charliepay Home Services Favorites Elements Columns Content Boxes Accordion Tab…" at bounding box center [262, 123] width 524 height 247
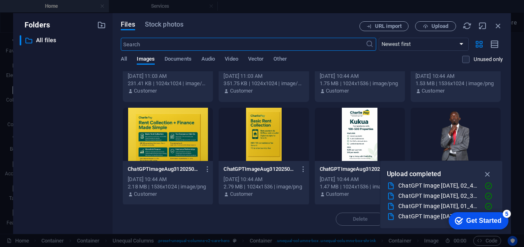
scroll to position [178, 0]
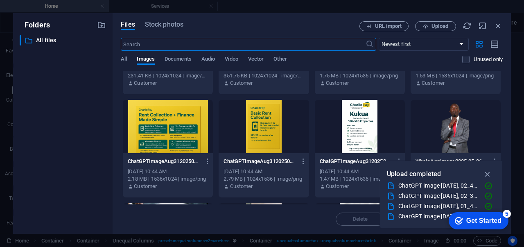
click at [256, 141] on div at bounding box center [264, 126] width 90 height 53
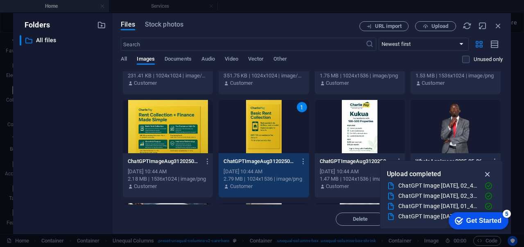
click at [492, 173] on icon "button" at bounding box center [487, 174] width 9 height 9
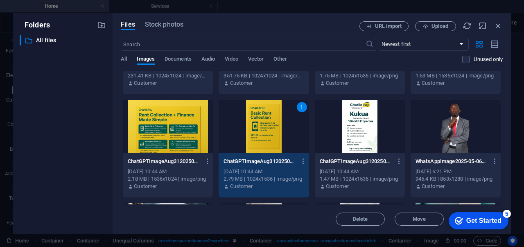
click at [185, 139] on div at bounding box center [168, 126] width 90 height 53
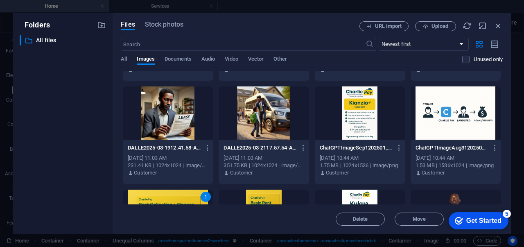
scroll to position [71, 0]
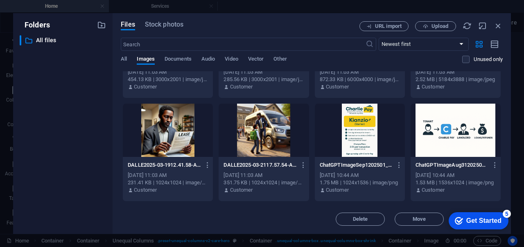
click at [338, 135] on div at bounding box center [360, 130] width 90 height 53
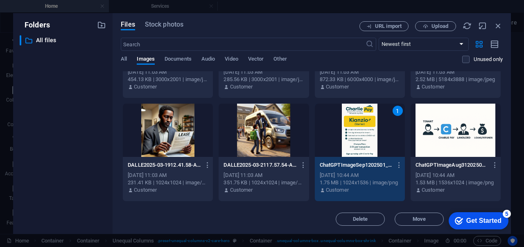
click at [338, 135] on div "1" at bounding box center [360, 130] width 90 height 53
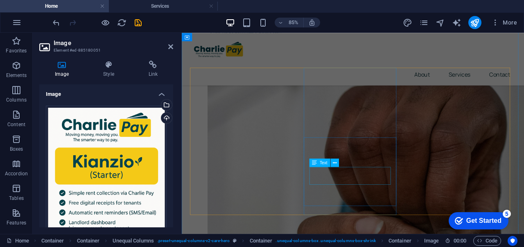
scroll to position [365, 0]
select select "%"
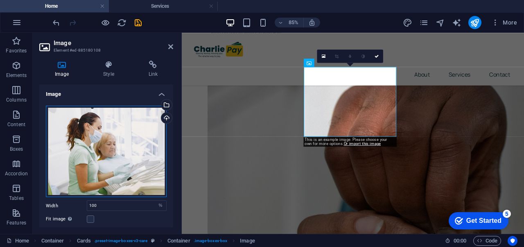
click at [116, 147] on div "Drag files here, click to choose files or select files from Files or our free s…" at bounding box center [106, 152] width 121 height 92
click at [116, 147] on body "charliepay Home Services Favorites Elements Columns Content Boxes Accordion Tab…" at bounding box center [262, 123] width 524 height 247
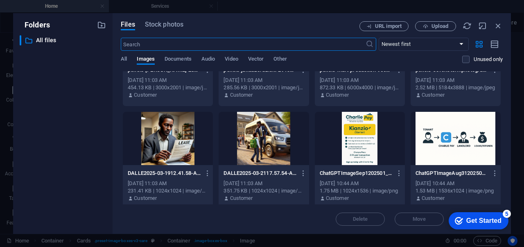
scroll to position [64, 0]
click at [440, 25] on span "Upload" at bounding box center [440, 26] width 17 height 5
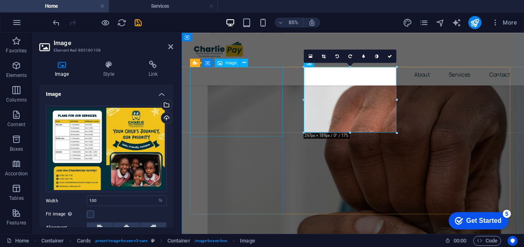
select select "%"
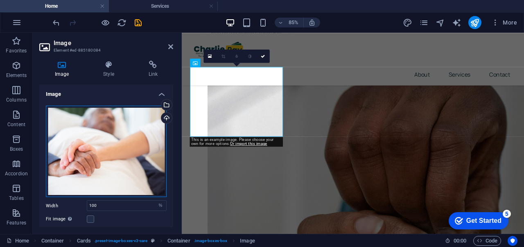
click at [108, 150] on div "Drag files here, click to choose files or select files from Files or our free s…" at bounding box center [106, 152] width 121 height 92
click at [108, 150] on body "charliepay Home Services Favorites Elements Columns Content Boxes Accordion Tab…" at bounding box center [262, 123] width 524 height 247
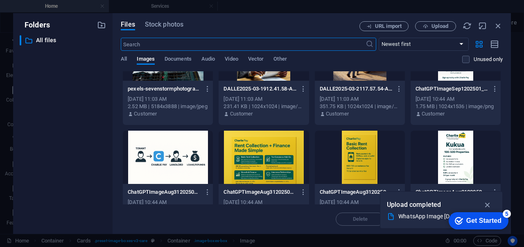
scroll to position [147, 0]
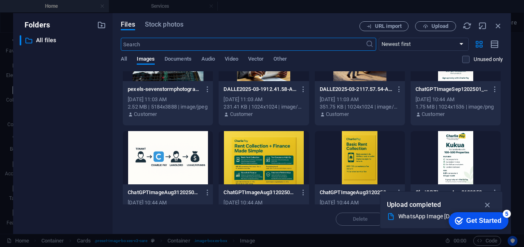
click at [169, 159] on div at bounding box center [168, 157] width 90 height 53
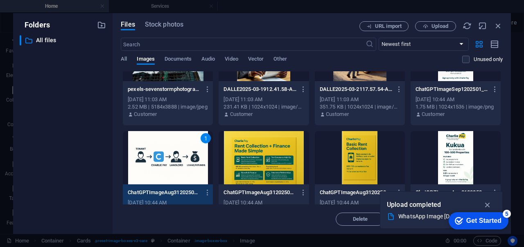
click at [169, 159] on div "1" at bounding box center [168, 157] width 90 height 53
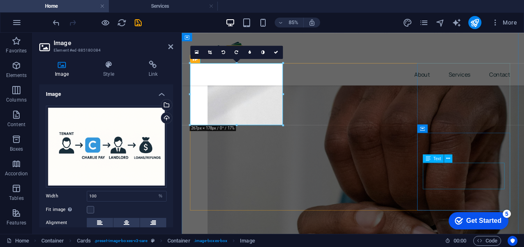
scroll to position [358, 0]
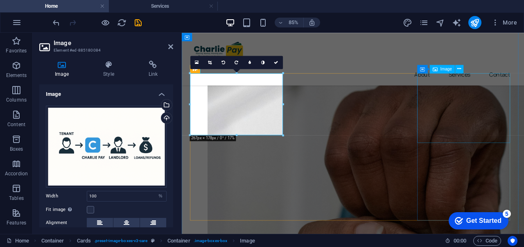
select select "%"
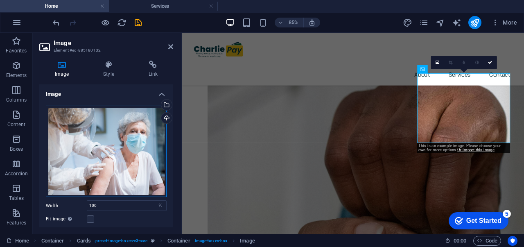
click at [112, 147] on div "Drag files here, click to choose files or select files from Files or our free s…" at bounding box center [106, 152] width 121 height 92
click at [112, 147] on body "charliepay Home Services Favorites Elements Columns Content Boxes Accordion Tab…" at bounding box center [262, 123] width 524 height 247
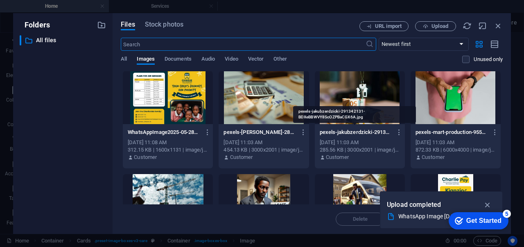
scroll to position [9, 0]
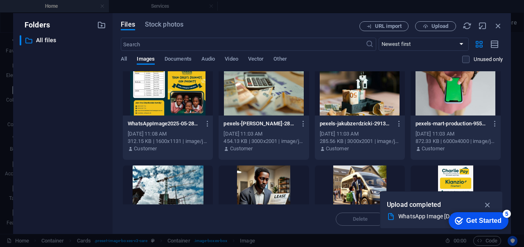
click at [349, 95] on div at bounding box center [360, 88] width 90 height 53
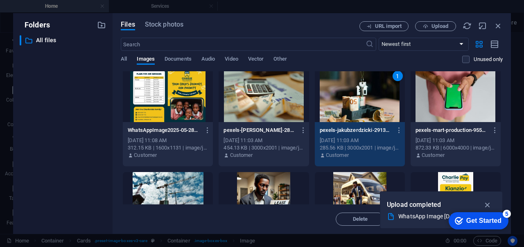
scroll to position [0, 0]
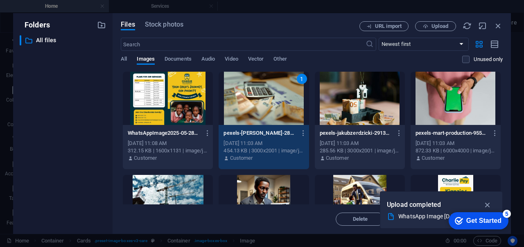
click at [251, 102] on div "1" at bounding box center [264, 98] width 90 height 53
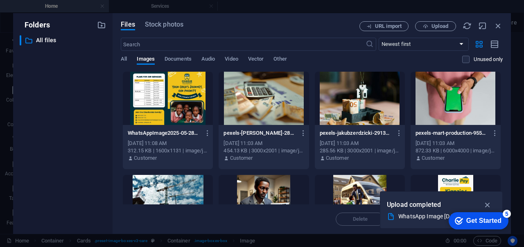
click at [251, 102] on div at bounding box center [264, 98] width 90 height 53
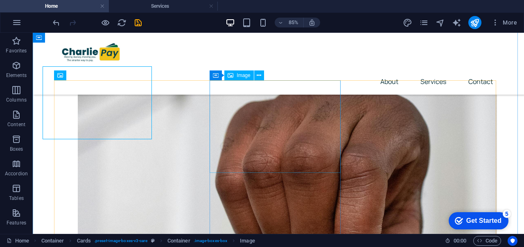
scroll to position [371, 0]
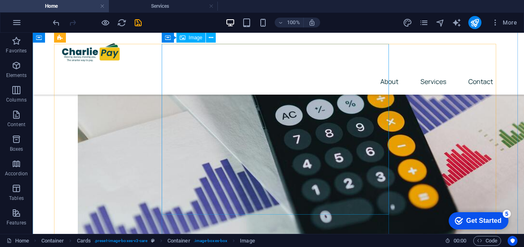
scroll to position [1203, 0]
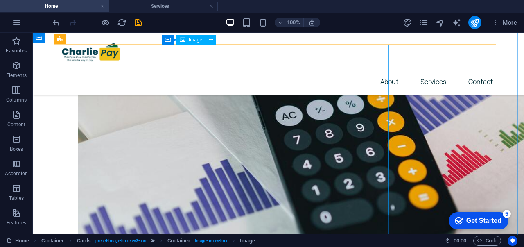
select select "%"
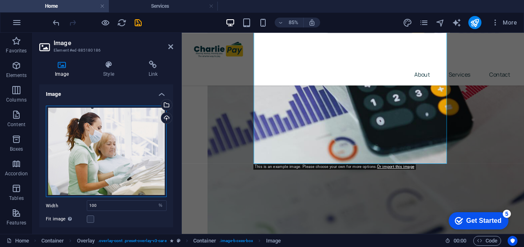
click at [65, 120] on div "Drag files here, click to choose files or select files from Files or our free s…" at bounding box center [106, 152] width 121 height 92
click at [65, 120] on body "charliepay Home Services Favorites Elements Columns Content Boxes Accordion Tab…" at bounding box center [262, 123] width 524 height 247
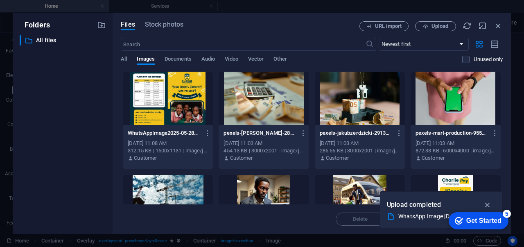
click at [65, 120] on div "​ All files All files" at bounding box center [63, 131] width 86 height 192
click at [182, 107] on div at bounding box center [168, 98] width 90 height 53
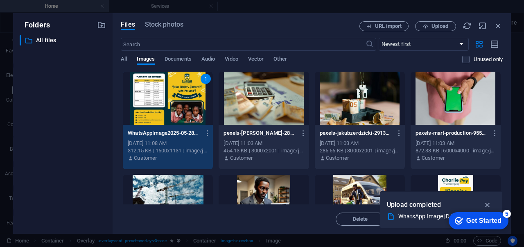
click at [182, 107] on div "1" at bounding box center [168, 98] width 90 height 53
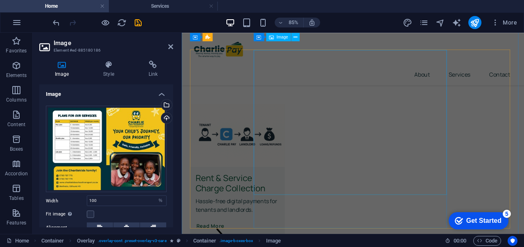
scroll to position [1536, 0]
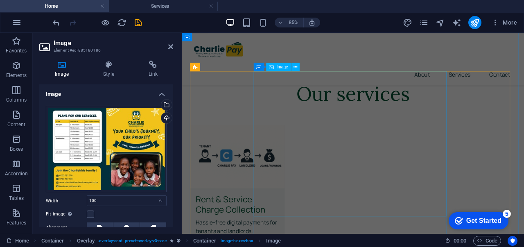
select select "%"
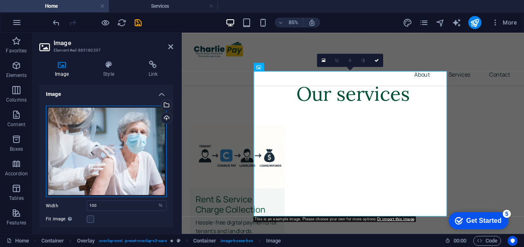
click at [136, 135] on div "Drag files here, click to choose files or select files from Files or our free s…" at bounding box center [106, 152] width 121 height 92
click at [136, 135] on body "charliepay Home Services Favorites Elements Columns Content Boxes Accordion Tab…" at bounding box center [262, 123] width 524 height 247
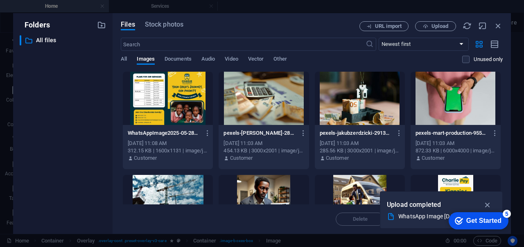
click at [136, 135] on p "WhatsAppImage2025-05-28at10.16.39_dc241b97-cn7jGqUcpbxoLIt_SO-XIw.jpg" at bounding box center [164, 132] width 73 height 7
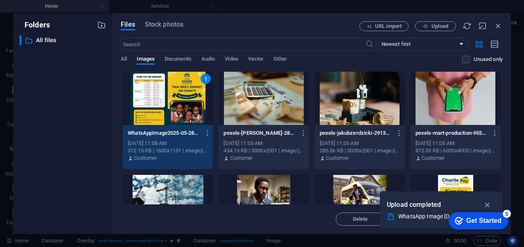
click at [256, 109] on div at bounding box center [264, 98] width 90 height 53
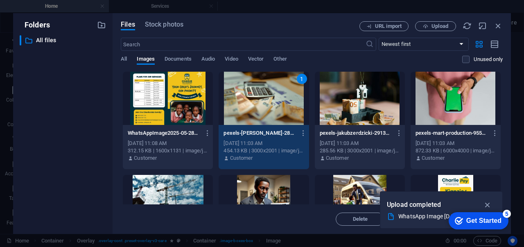
click at [346, 107] on div at bounding box center [360, 98] width 90 height 53
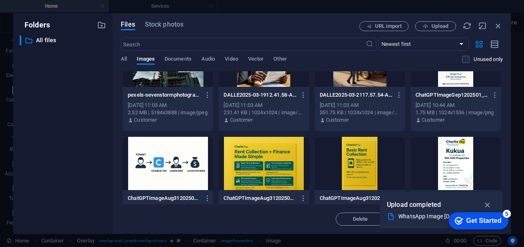
scroll to position [198, 0]
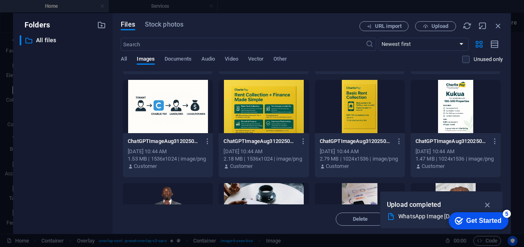
click at [127, 118] on div at bounding box center [168, 106] width 90 height 53
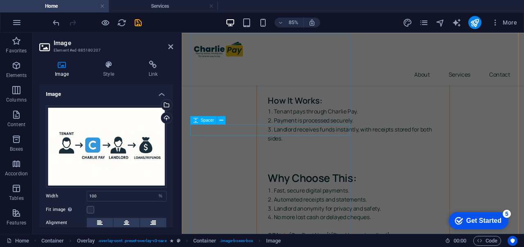
scroll to position [2598, 0]
select select "px"
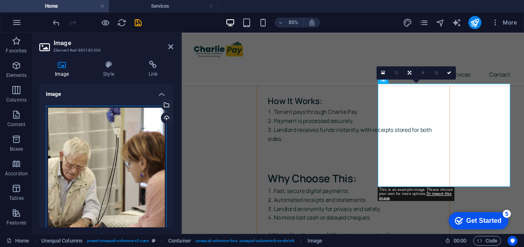
click at [107, 141] on div "Drag files here, click to choose files or select files from Files or our free s…" at bounding box center [106, 186] width 121 height 161
click at [107, 141] on body "charliepay Home Services Favorites Elements Columns Content Boxes Accordion Tab…" at bounding box center [262, 123] width 524 height 247
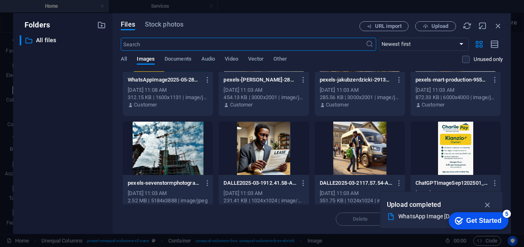
scroll to position [83, 0]
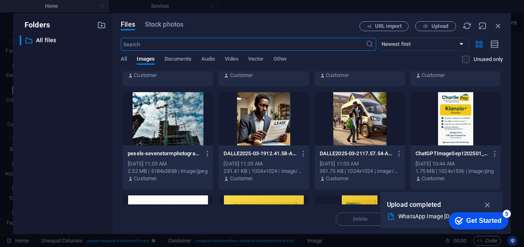
click at [284, 136] on div at bounding box center [264, 118] width 90 height 53
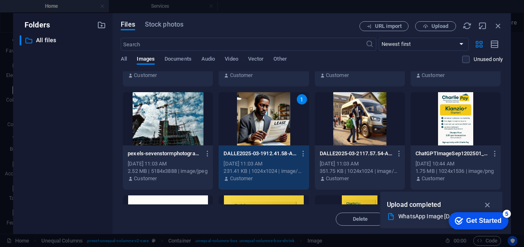
click at [284, 136] on div "1" at bounding box center [264, 118] width 90 height 53
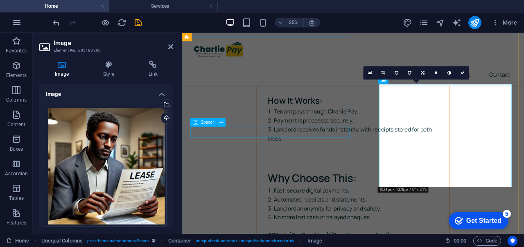
scroll to position [2598, 0]
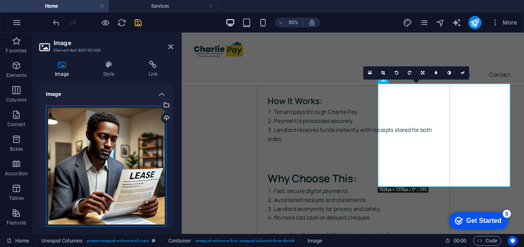
click at [101, 185] on div "Drag files here, click to choose files or select files from Files or our free s…" at bounding box center [106, 166] width 121 height 121
click at [101, 185] on body "charliepay Home Services Favorites Elements Columns Content Boxes Accordion Tab…" at bounding box center [262, 123] width 524 height 247
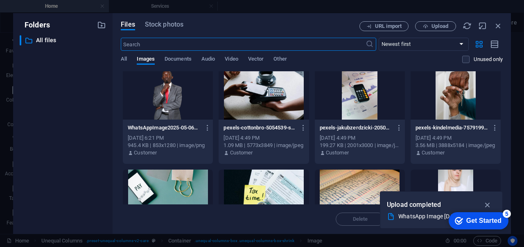
scroll to position [315, 0]
click at [272, 94] on div at bounding box center [264, 92] width 90 height 53
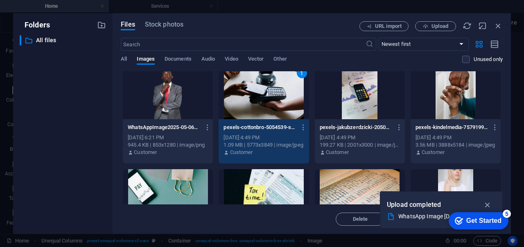
click at [272, 94] on div "1" at bounding box center [264, 92] width 90 height 53
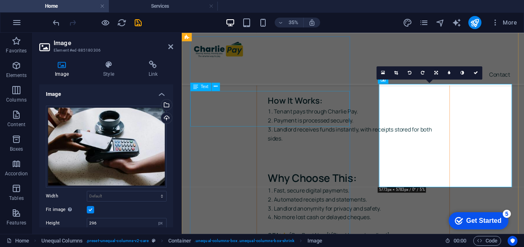
scroll to position [2598, 0]
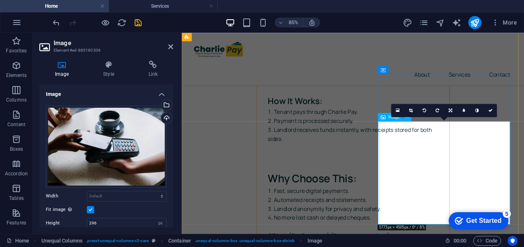
scroll to position [2553, 0]
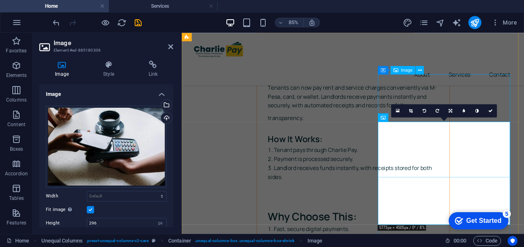
select select "px"
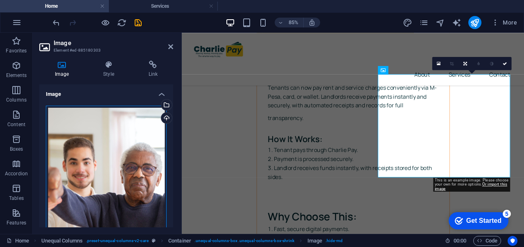
click at [141, 156] on div "Drag files here, click to choose files or select files from Files or our free s…" at bounding box center [106, 186] width 121 height 161
click at [141, 156] on body "charliepay Home Services Favorites Elements Columns Content Boxes Accordion Tab…" at bounding box center [262, 123] width 524 height 247
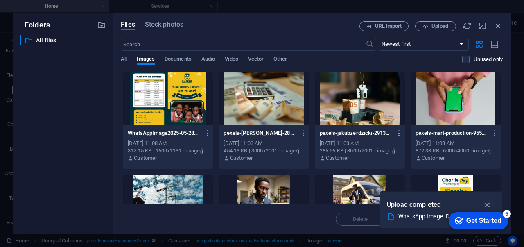
click at [141, 156] on p "Customer" at bounding box center [145, 157] width 23 height 7
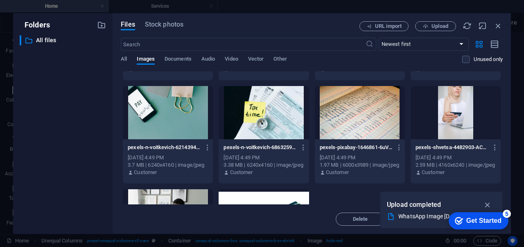
scroll to position [412, 0]
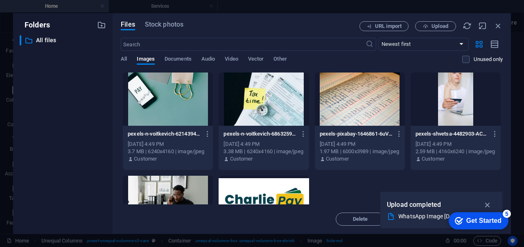
click at [255, 102] on div at bounding box center [264, 99] width 90 height 53
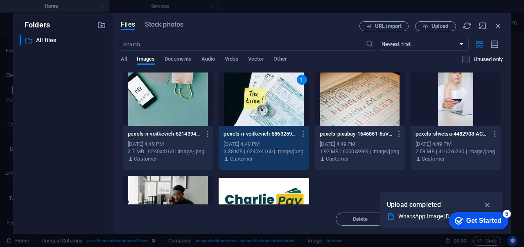
click at [255, 102] on div "1" at bounding box center [264, 99] width 90 height 53
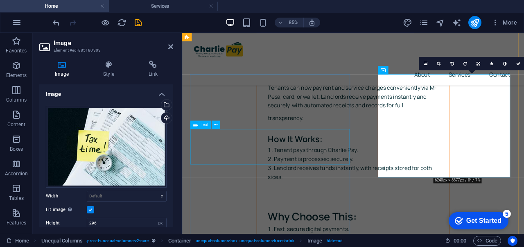
scroll to position [2509, 0]
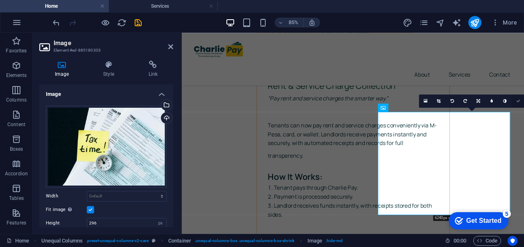
click at [519, 102] on icon at bounding box center [519, 101] width 4 height 4
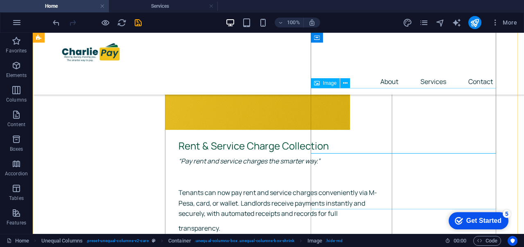
scroll to position [2649, 0]
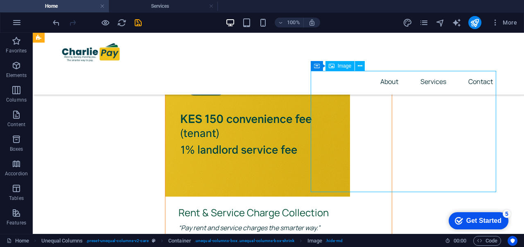
select select "px"
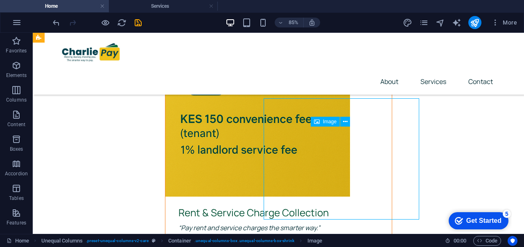
scroll to position [2592, 0]
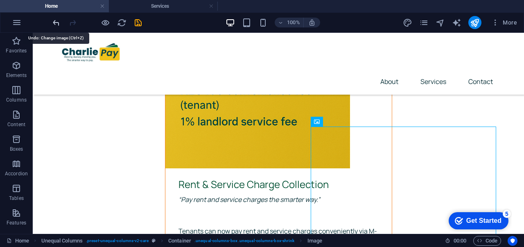
click at [54, 20] on icon "undo" at bounding box center [56, 22] width 9 height 9
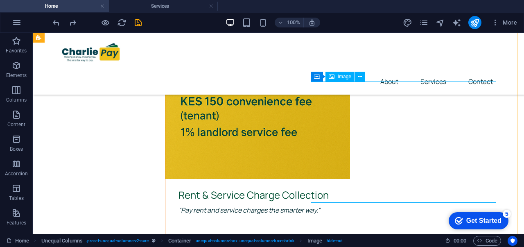
select select "px"
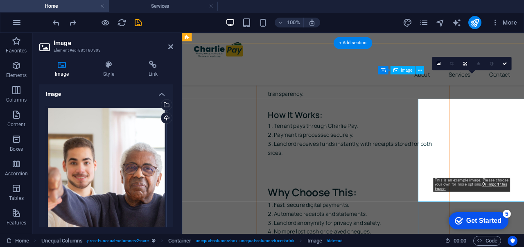
scroll to position [2553, 0]
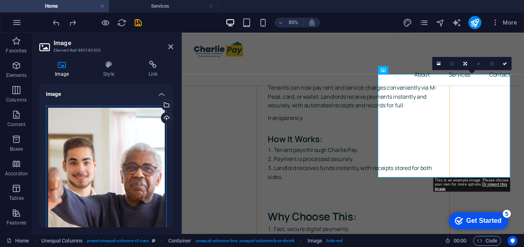
click at [125, 152] on div "Drag files here, click to choose files or select files from Files or our free s…" at bounding box center [106, 186] width 121 height 161
click at [125, 152] on body "charliepay Home Services Favorites Elements Columns Content Boxes Accordion Tab…" at bounding box center [262, 123] width 524 height 247
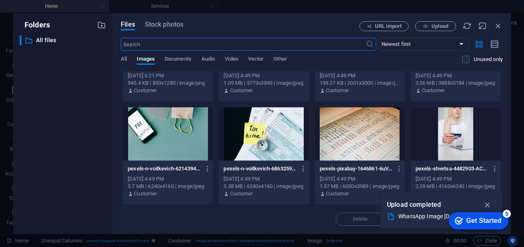
scroll to position [378, 0]
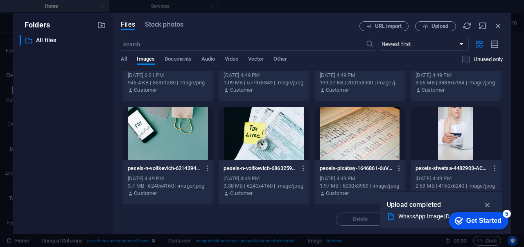
click at [267, 131] on div at bounding box center [264, 133] width 90 height 53
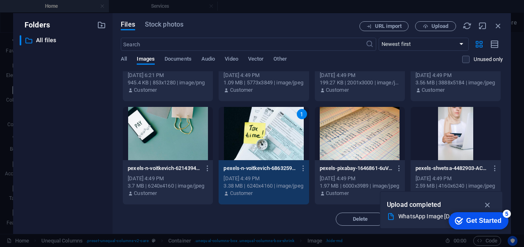
click at [267, 131] on div "1" at bounding box center [264, 133] width 90 height 53
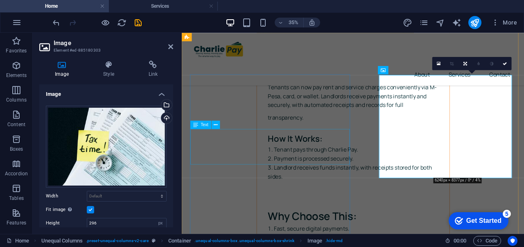
scroll to position [2553, 0]
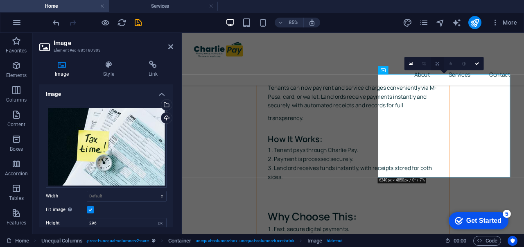
click at [438, 64] on icon at bounding box center [438, 63] width 4 height 4
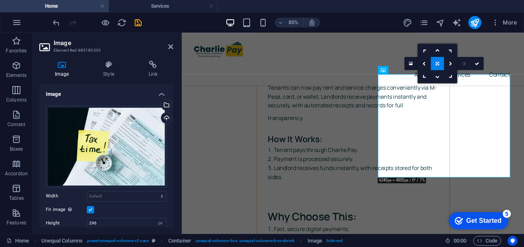
click at [438, 64] on icon at bounding box center [438, 63] width 4 height 4
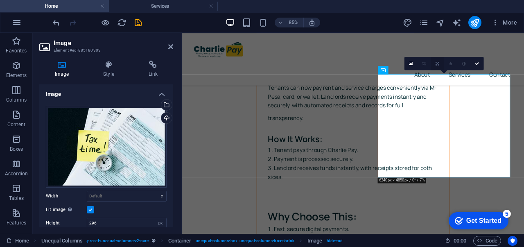
click at [438, 66] on link at bounding box center [437, 63] width 13 height 13
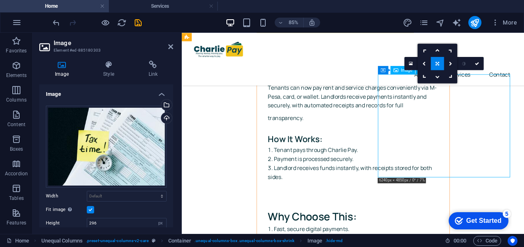
drag, startPoint x: 477, startPoint y: 116, endPoint x: 520, endPoint y: 116, distance: 43.0
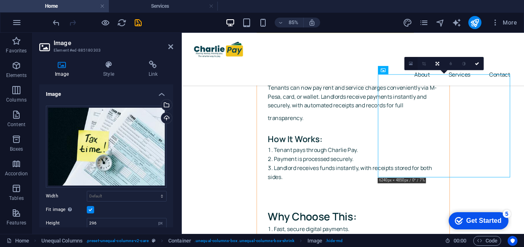
click at [413, 64] on icon at bounding box center [411, 63] width 4 height 5
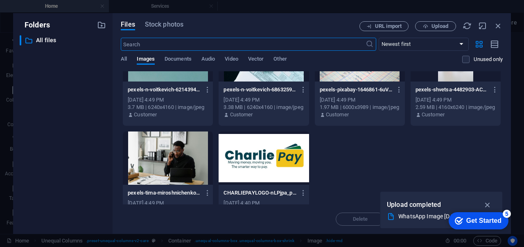
scroll to position [472, 0]
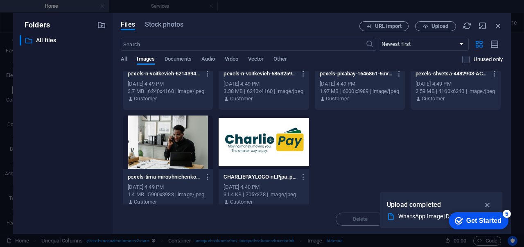
click at [249, 154] on div at bounding box center [264, 142] width 90 height 53
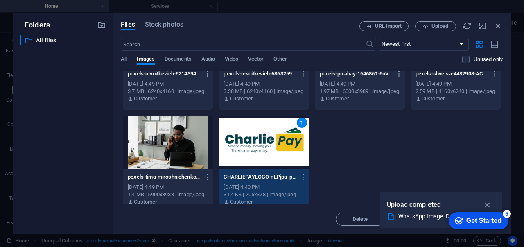
click at [249, 154] on div "1" at bounding box center [264, 142] width 90 height 53
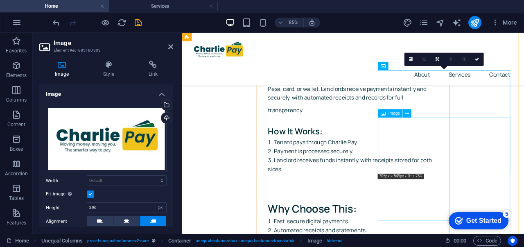
scroll to position [2558, 0]
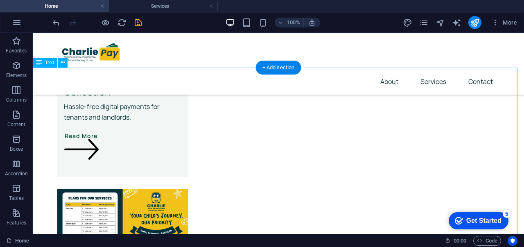
scroll to position [1832, 0]
